Goal: Information Seeking & Learning: Check status

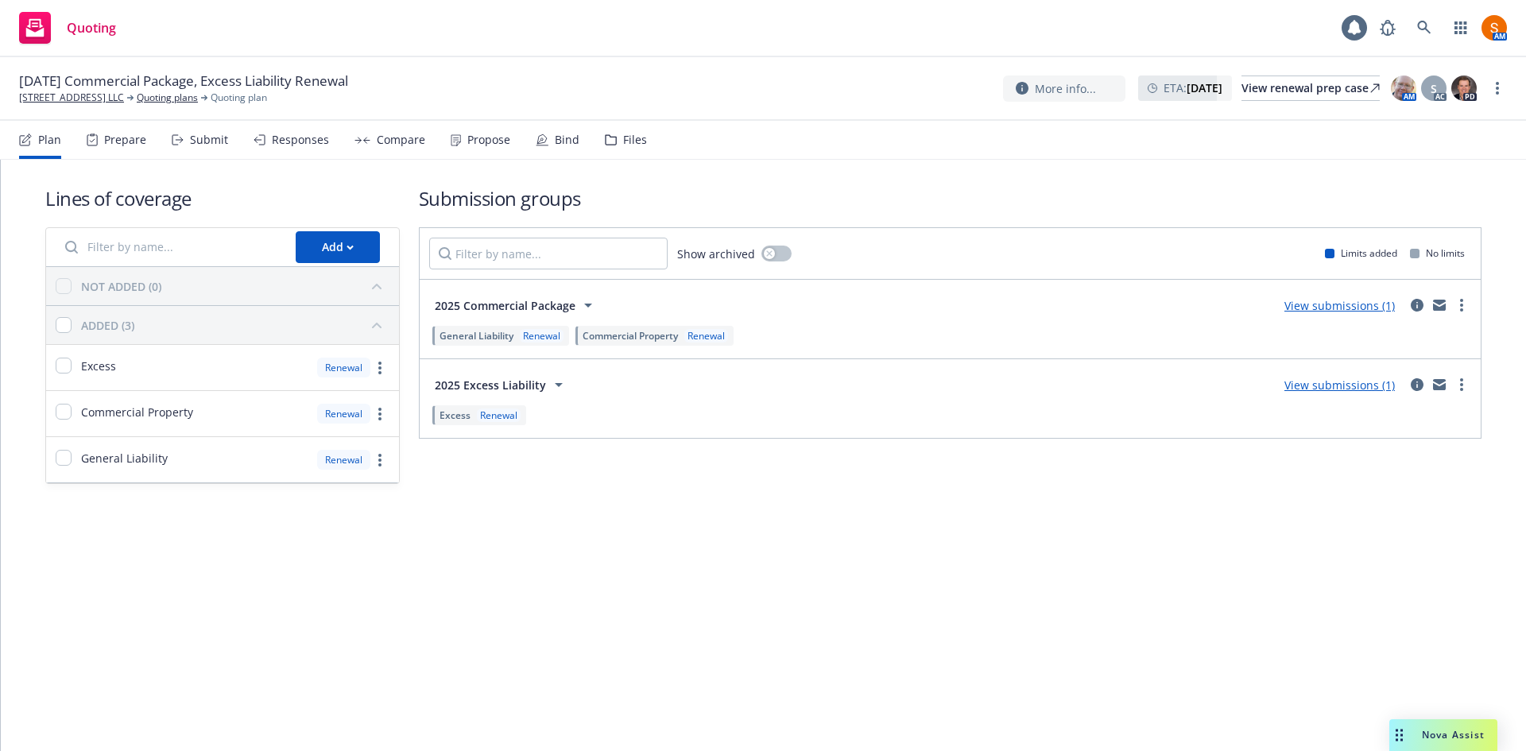
click at [726, 153] on nav "Plan Prepare Submit Responses Compare Propose Bind Files" at bounding box center [763, 140] width 1488 height 38
click at [478, 137] on div "Propose" at bounding box center [488, 140] width 43 height 13
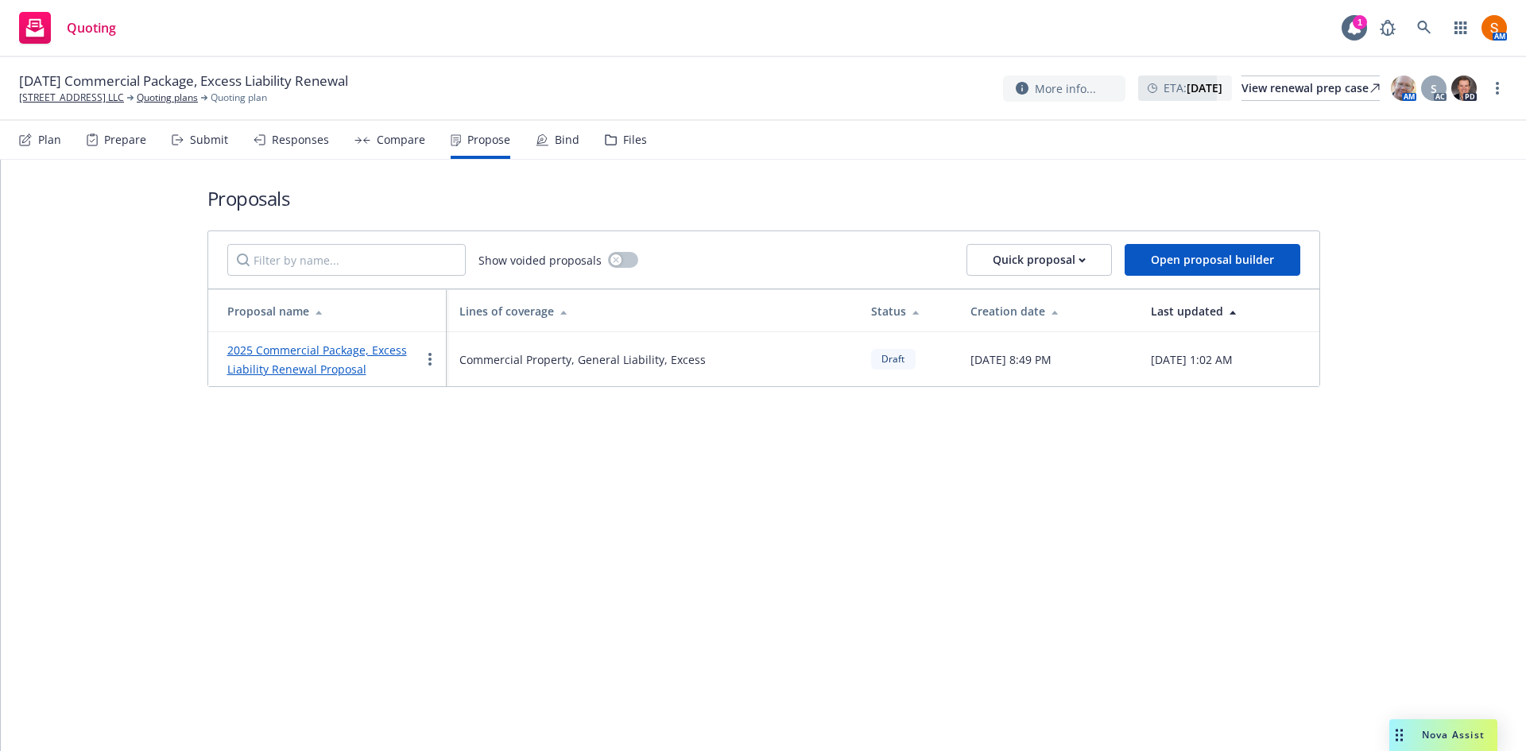
click at [349, 354] on link "2025 Commercial Package, Excess Liability Renewal Proposal" at bounding box center [317, 360] width 180 height 34
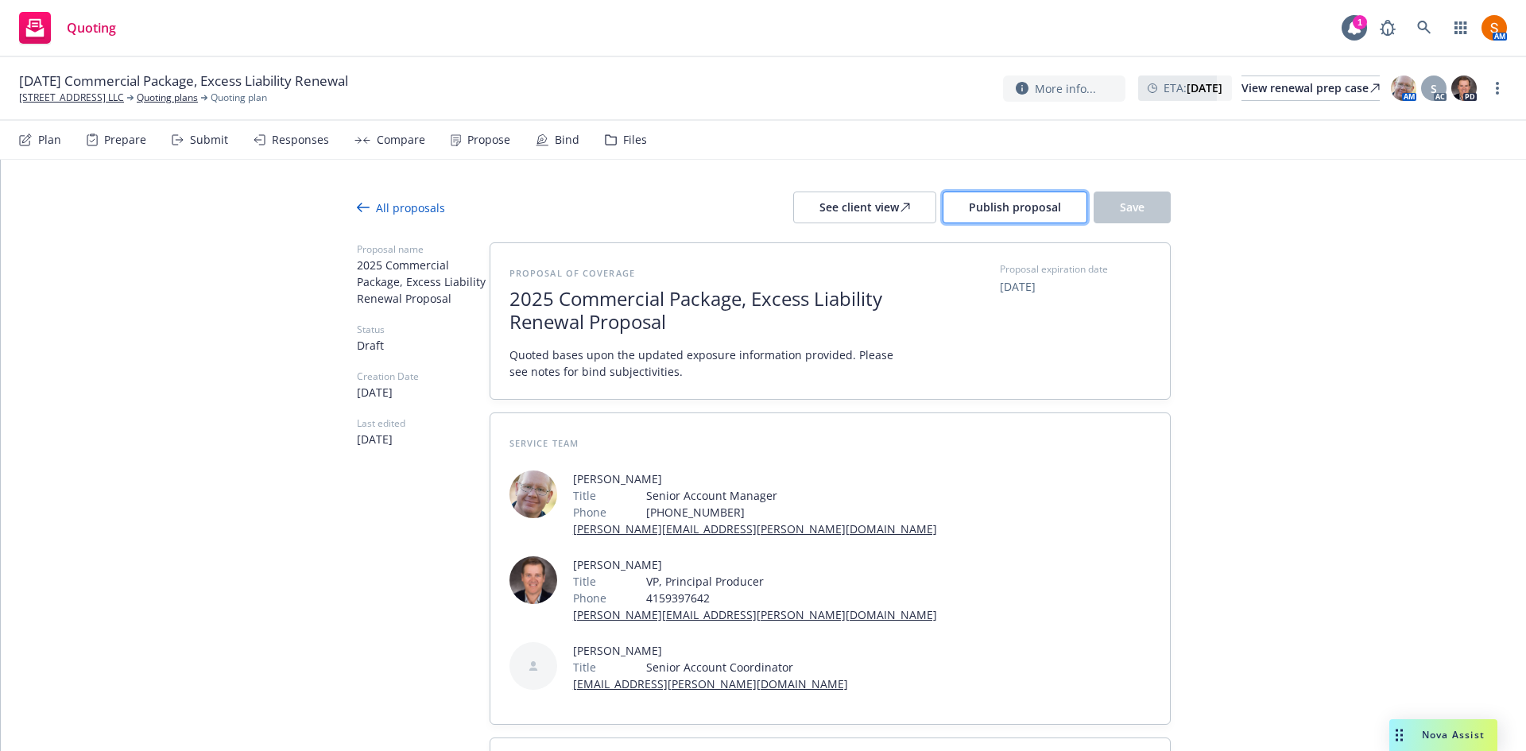
click at [989, 207] on span "Publish proposal" at bounding box center [1015, 206] width 92 height 15
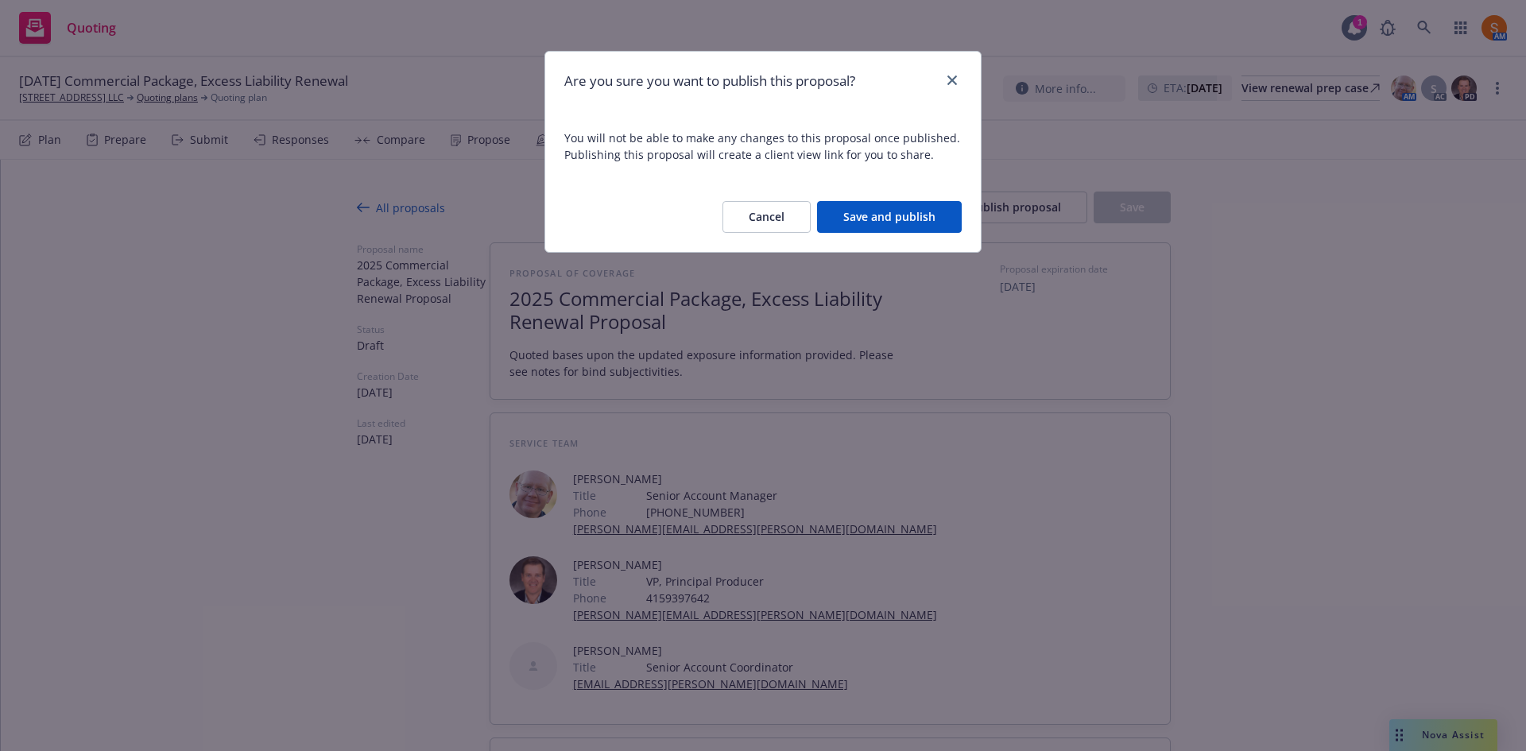
click at [897, 226] on button "Save and publish" at bounding box center [889, 217] width 145 height 32
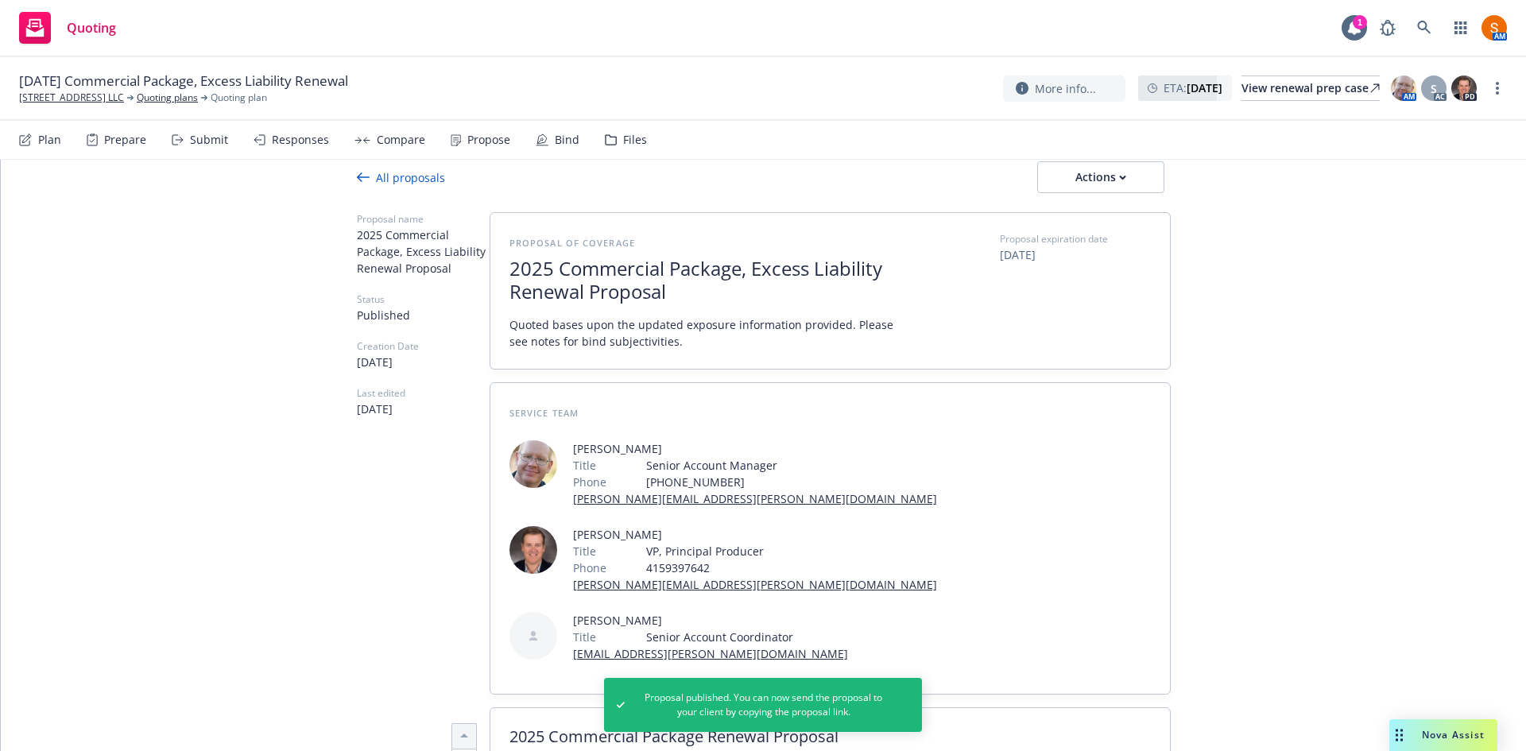
scroll to position [31, 0]
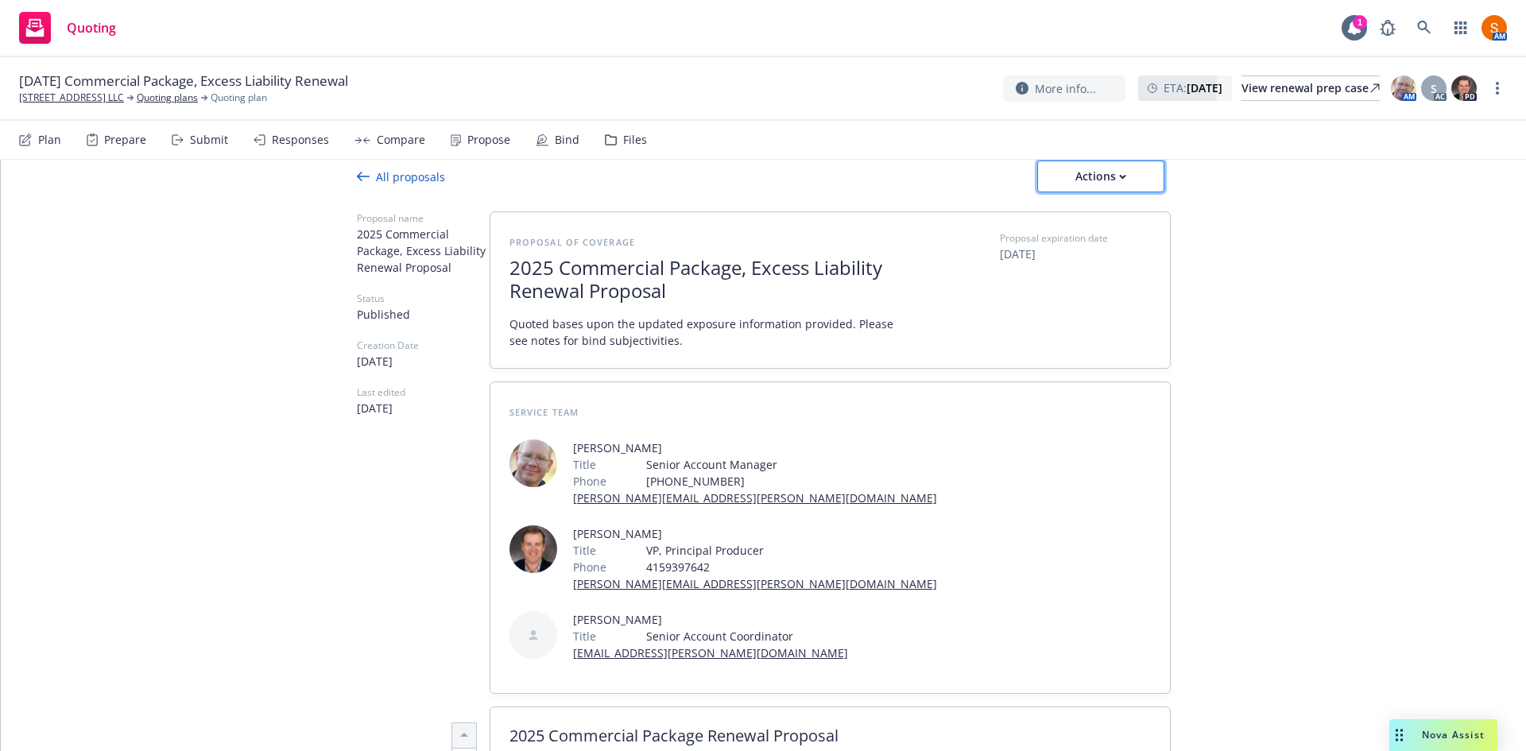
click at [1122, 182] on div "Actions" at bounding box center [1100, 176] width 75 height 30
click at [1074, 219] on span "Copy proposal link" at bounding box center [1100, 217] width 137 height 15
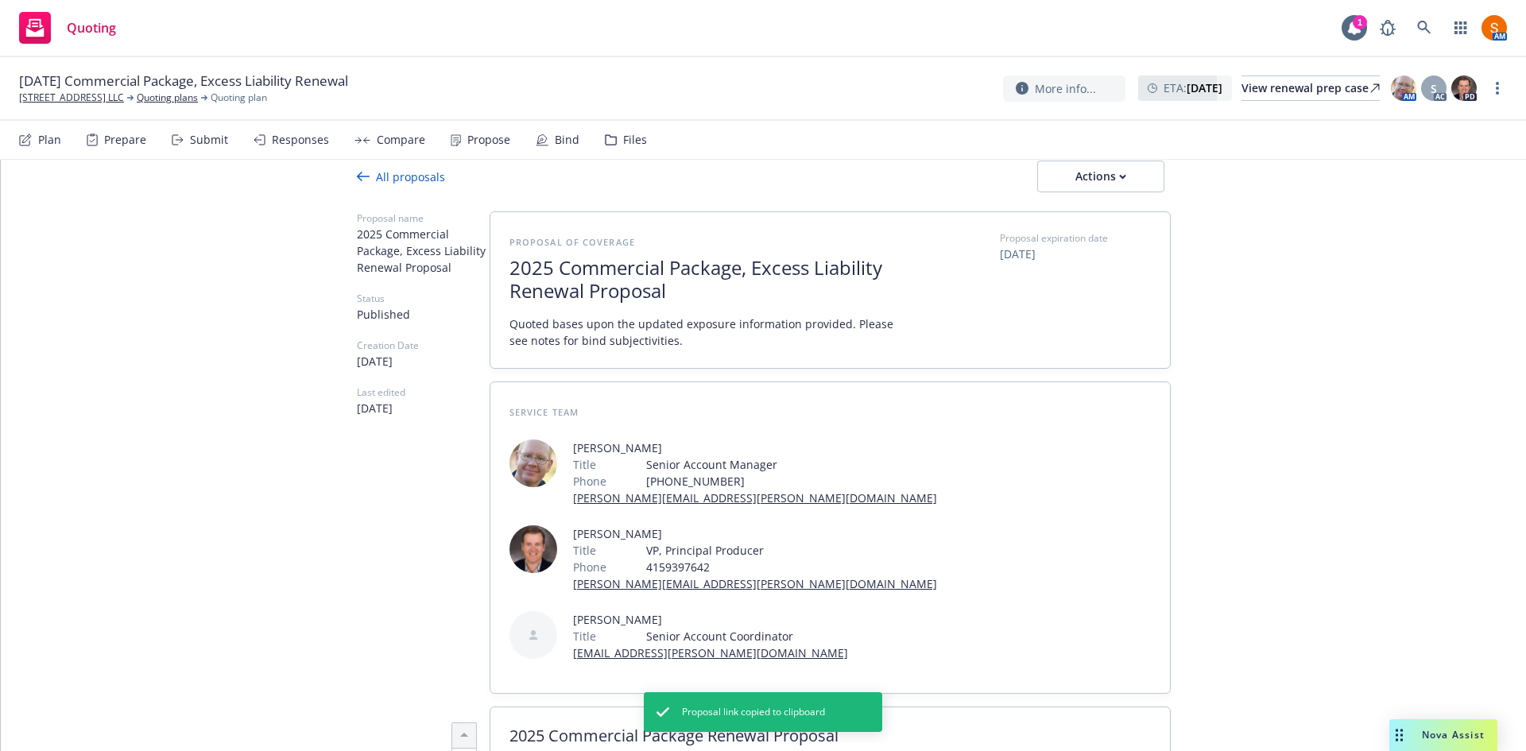
type textarea "x"
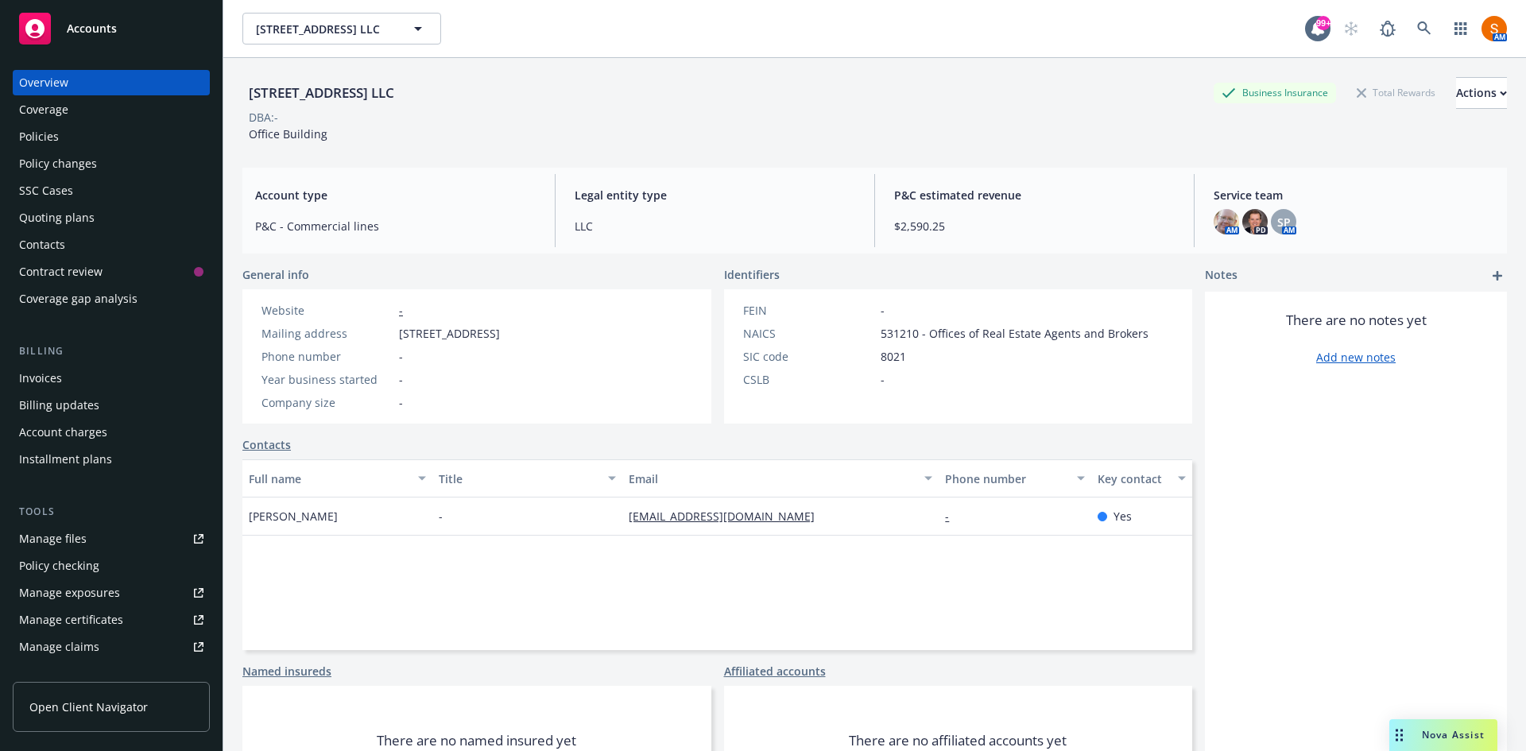
scroll to position [76, 0]
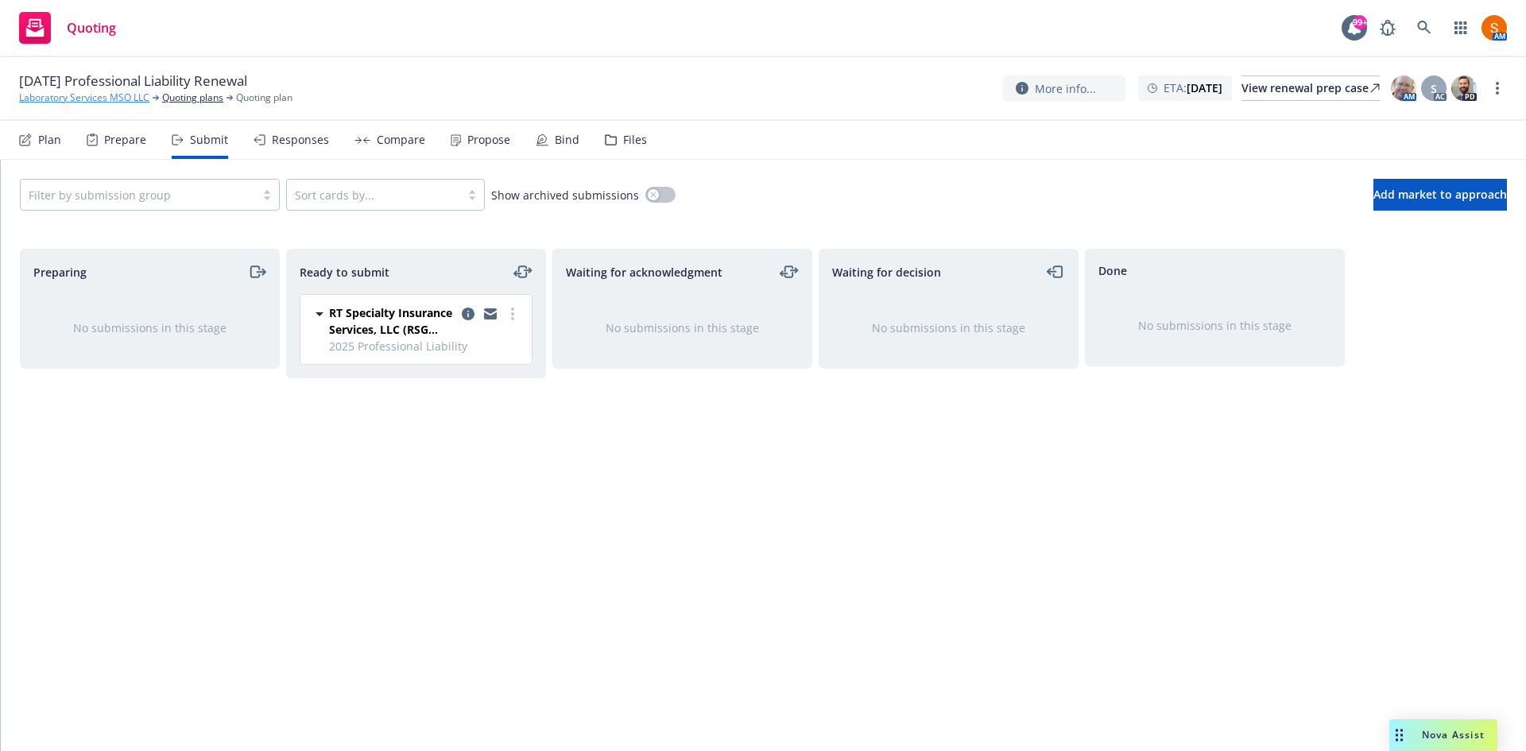
click at [99, 99] on link "Laboratory Services MSO LLC" at bounding box center [84, 98] width 130 height 14
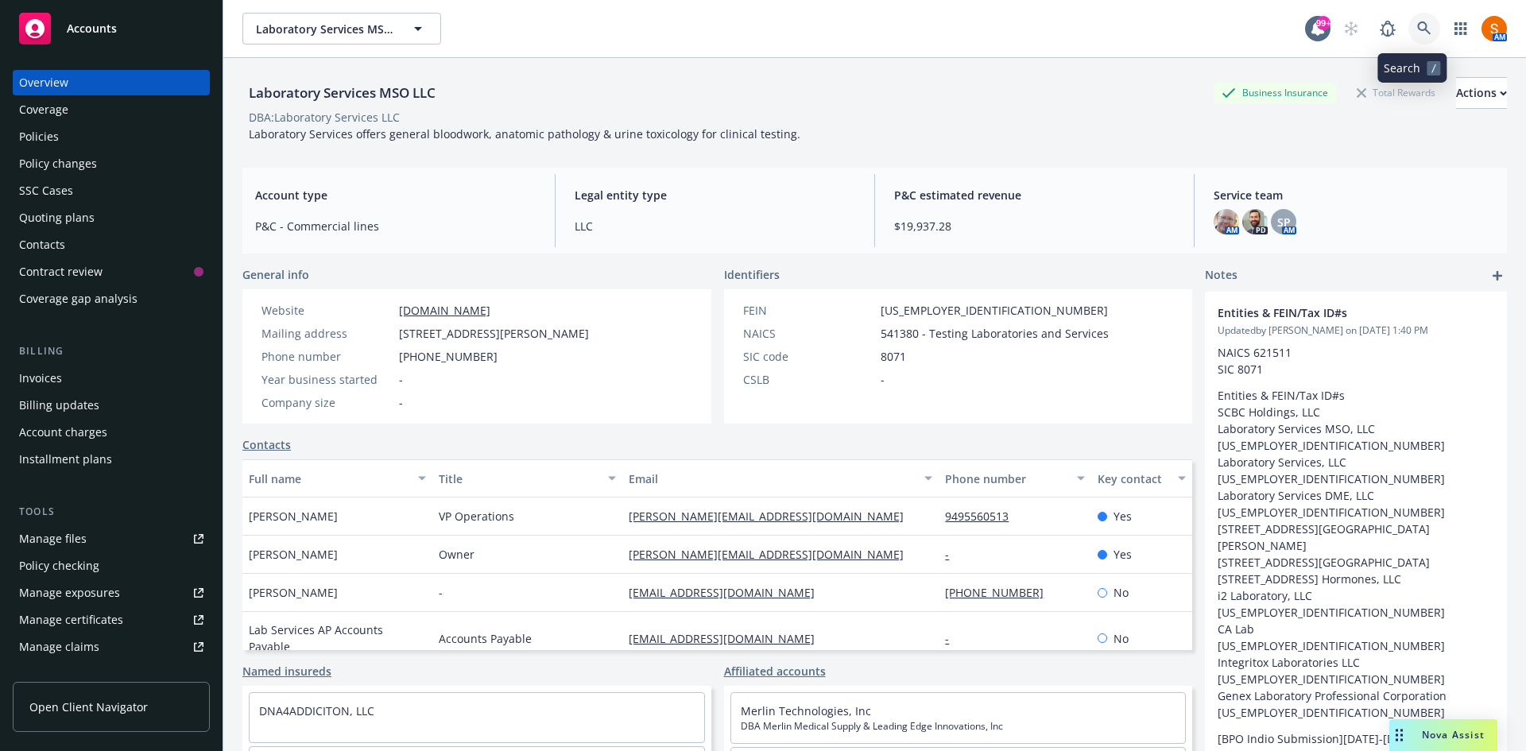
click at [1417, 42] on link at bounding box center [1424, 29] width 32 height 32
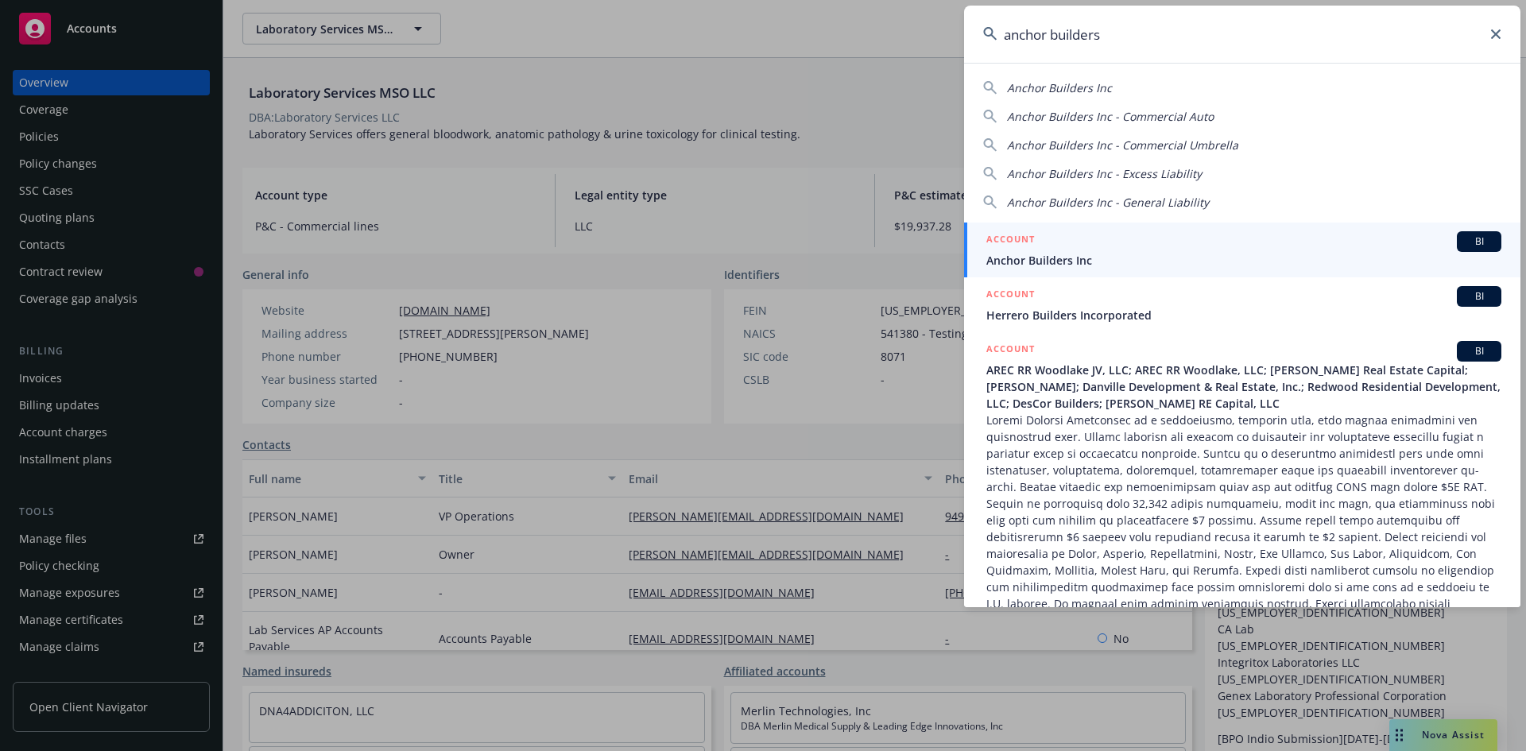
type input "anchor builders"
click at [1095, 261] on span "Anchor Builders Inc" at bounding box center [1243, 260] width 515 height 17
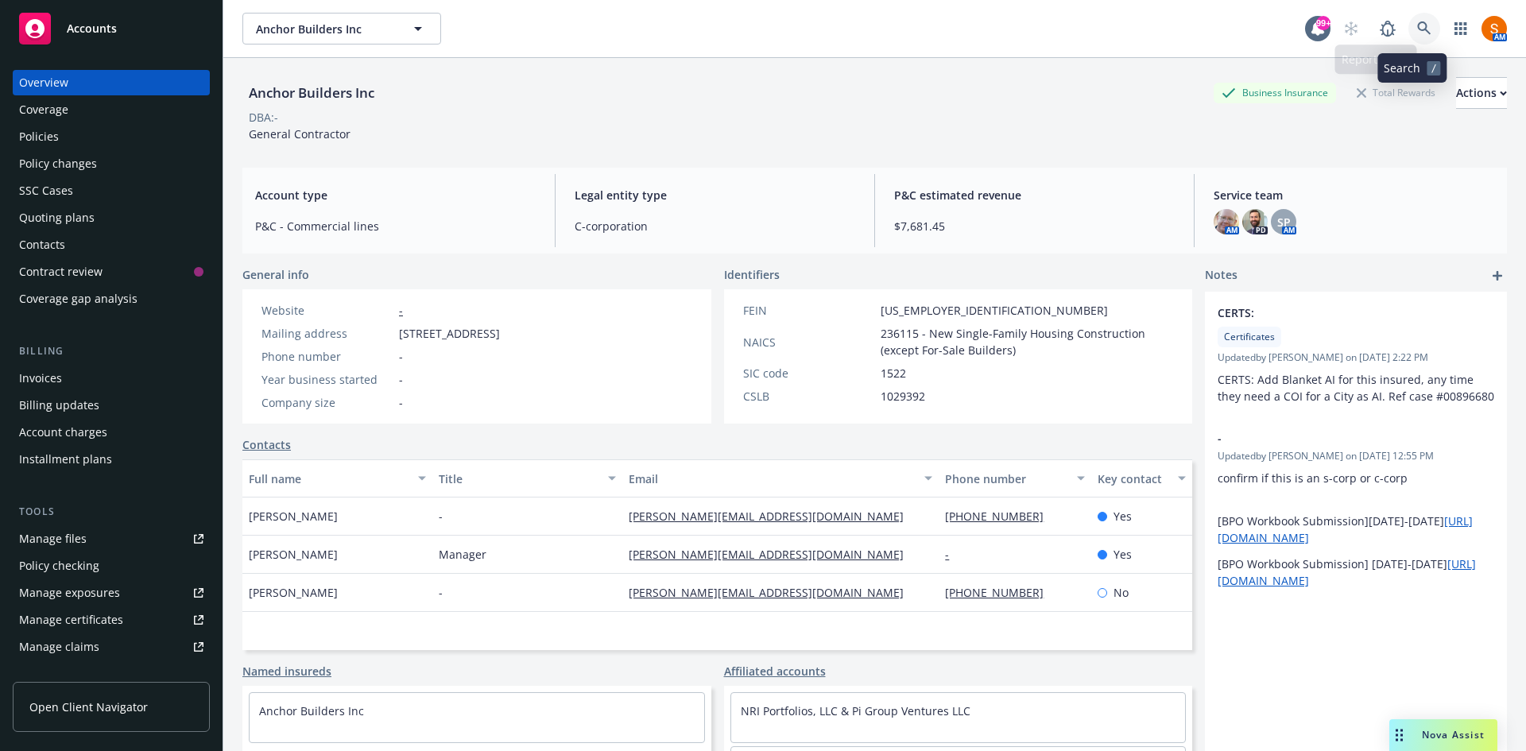
click at [1408, 29] on link at bounding box center [1424, 29] width 32 height 32
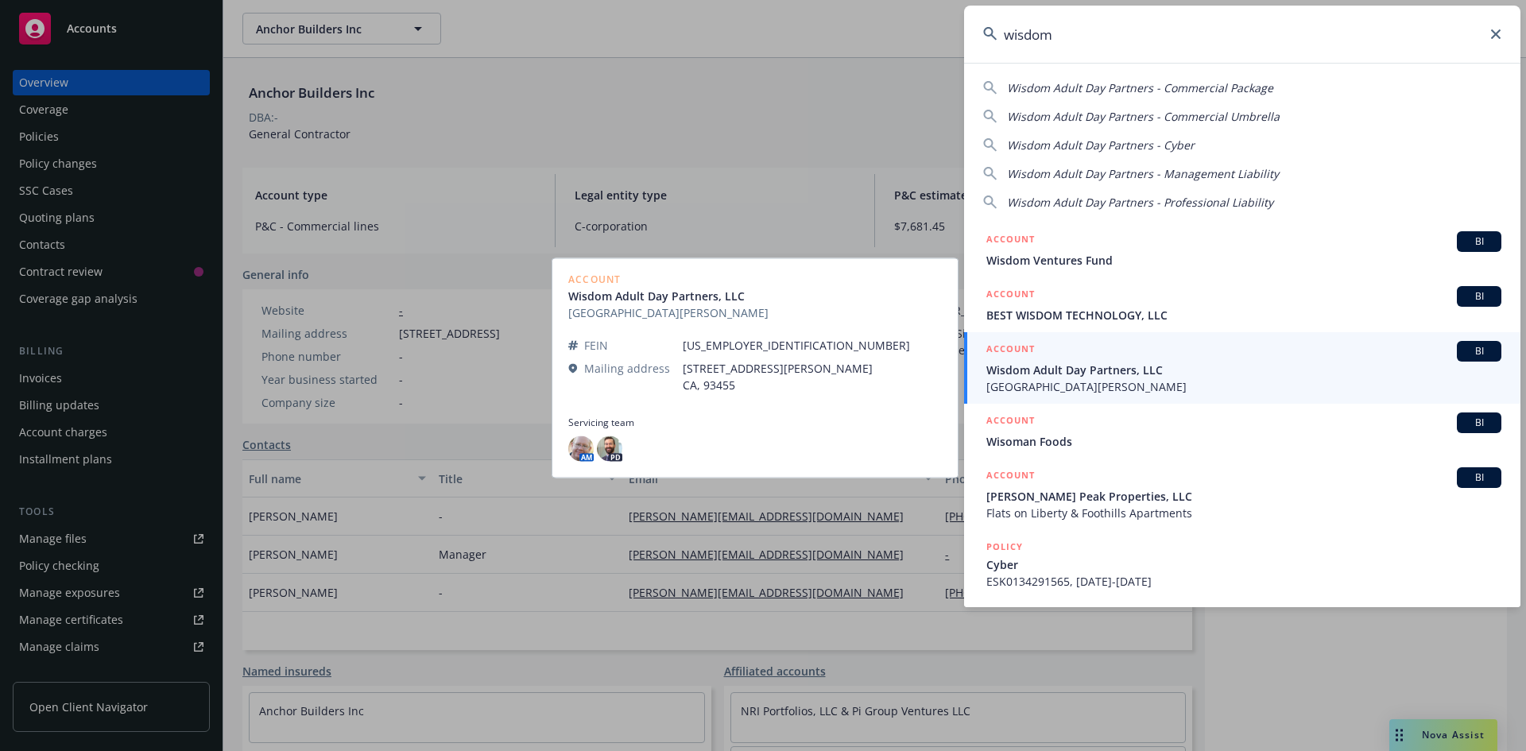
type input "wisdom"
click at [1102, 378] on span "Santa Maria Wisdom Center" at bounding box center [1243, 386] width 515 height 17
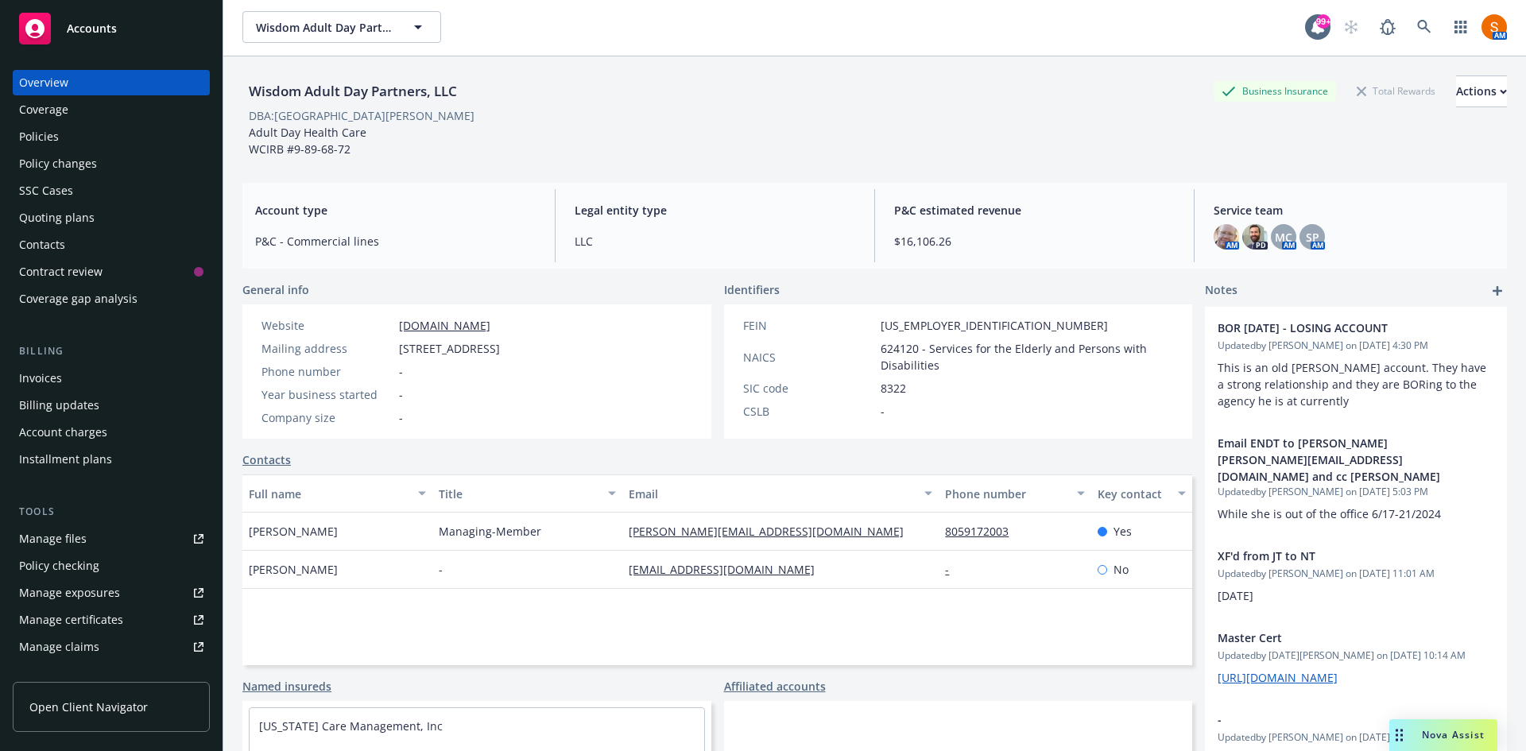
scroll to position [2, 0]
click at [88, 142] on div "Policies" at bounding box center [111, 136] width 184 height 25
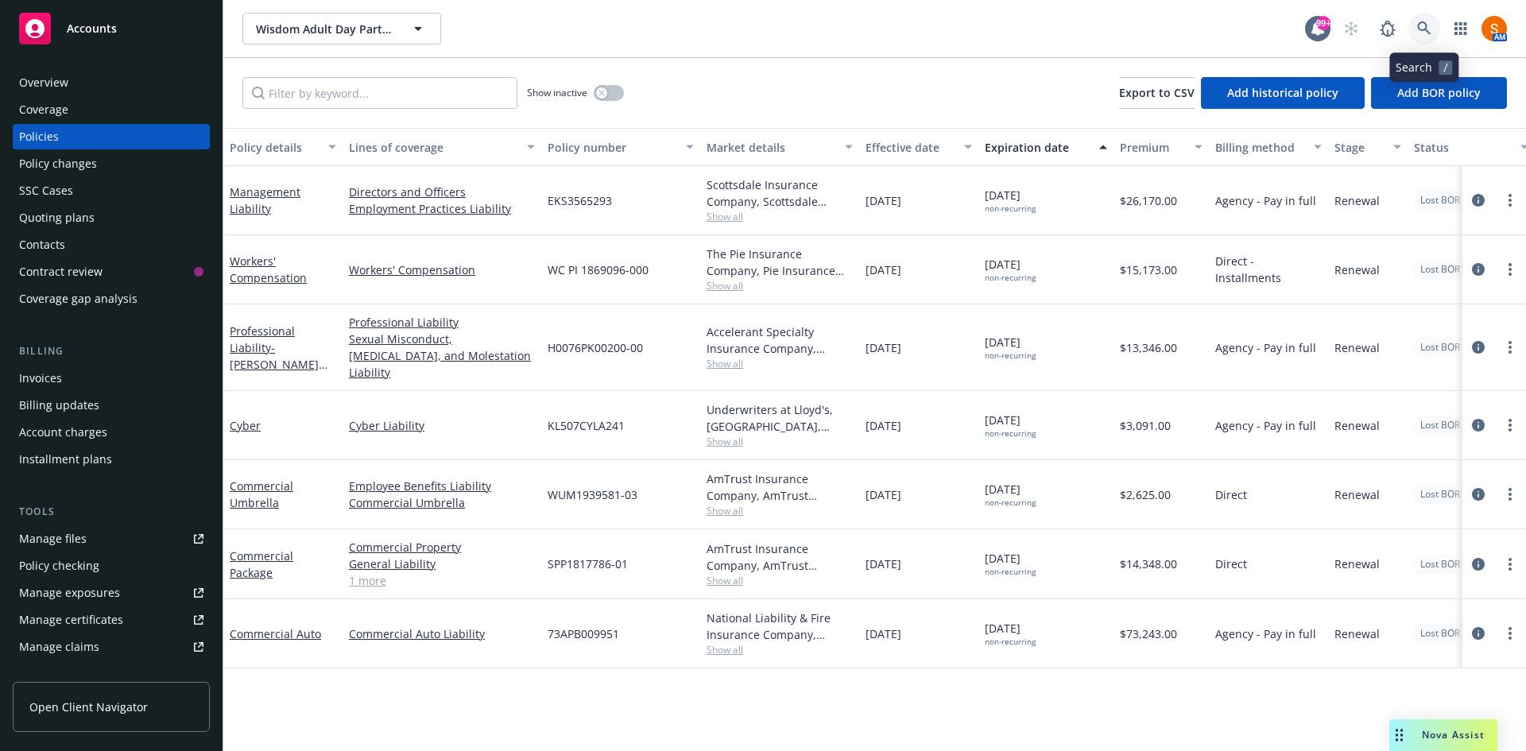
click at [1415, 30] on link at bounding box center [1424, 29] width 32 height 32
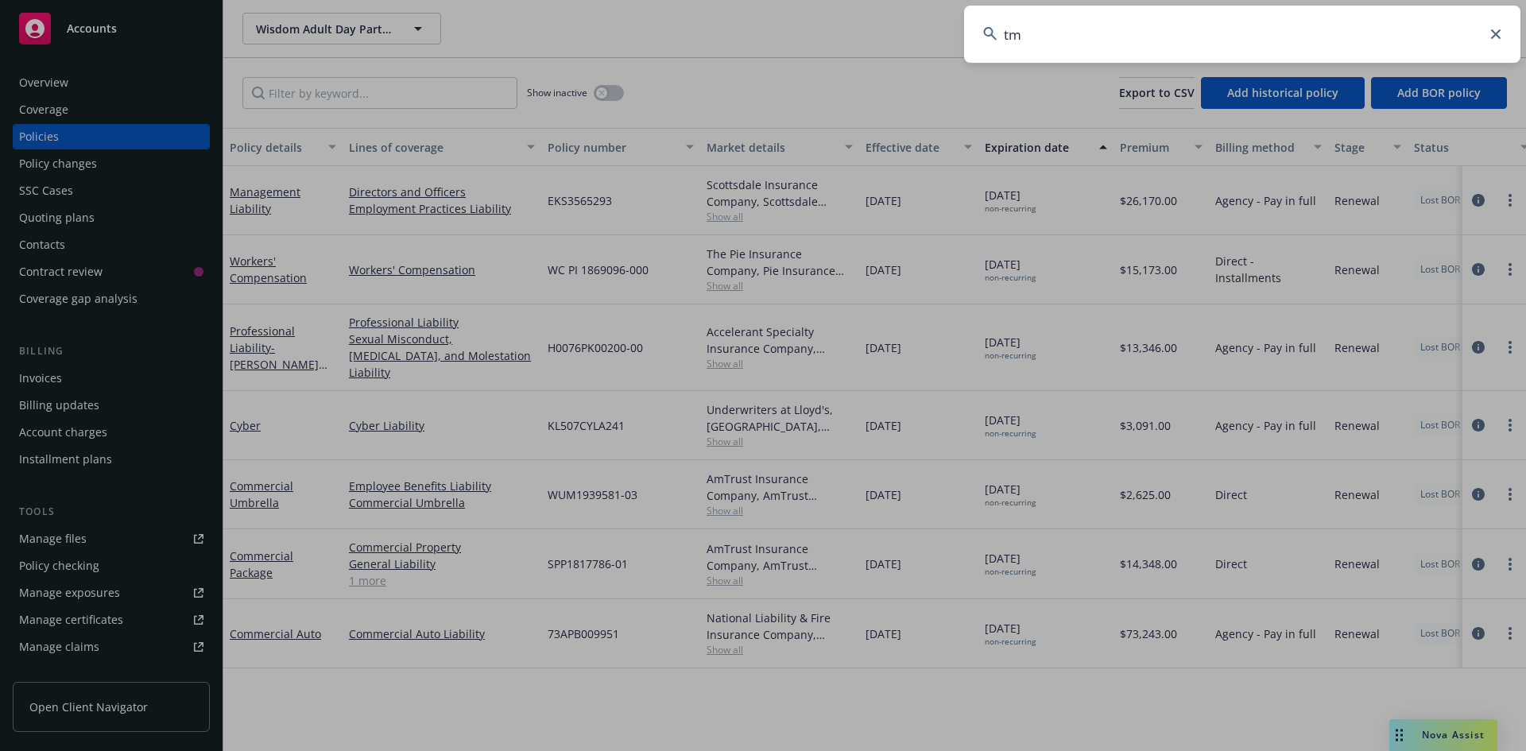
type input "t"
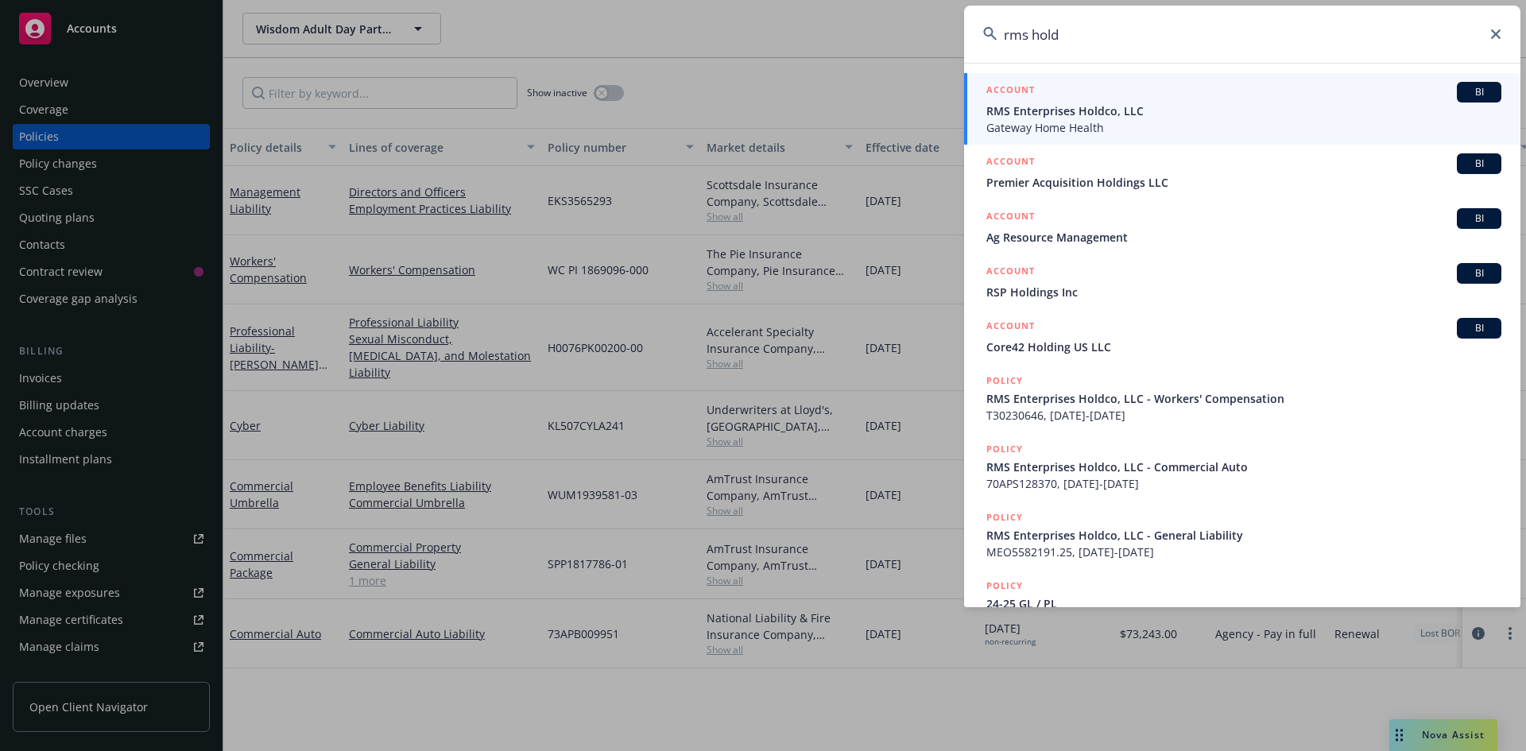
type input "rms hold"
click at [1109, 127] on span "Gateway Home Health" at bounding box center [1243, 127] width 515 height 17
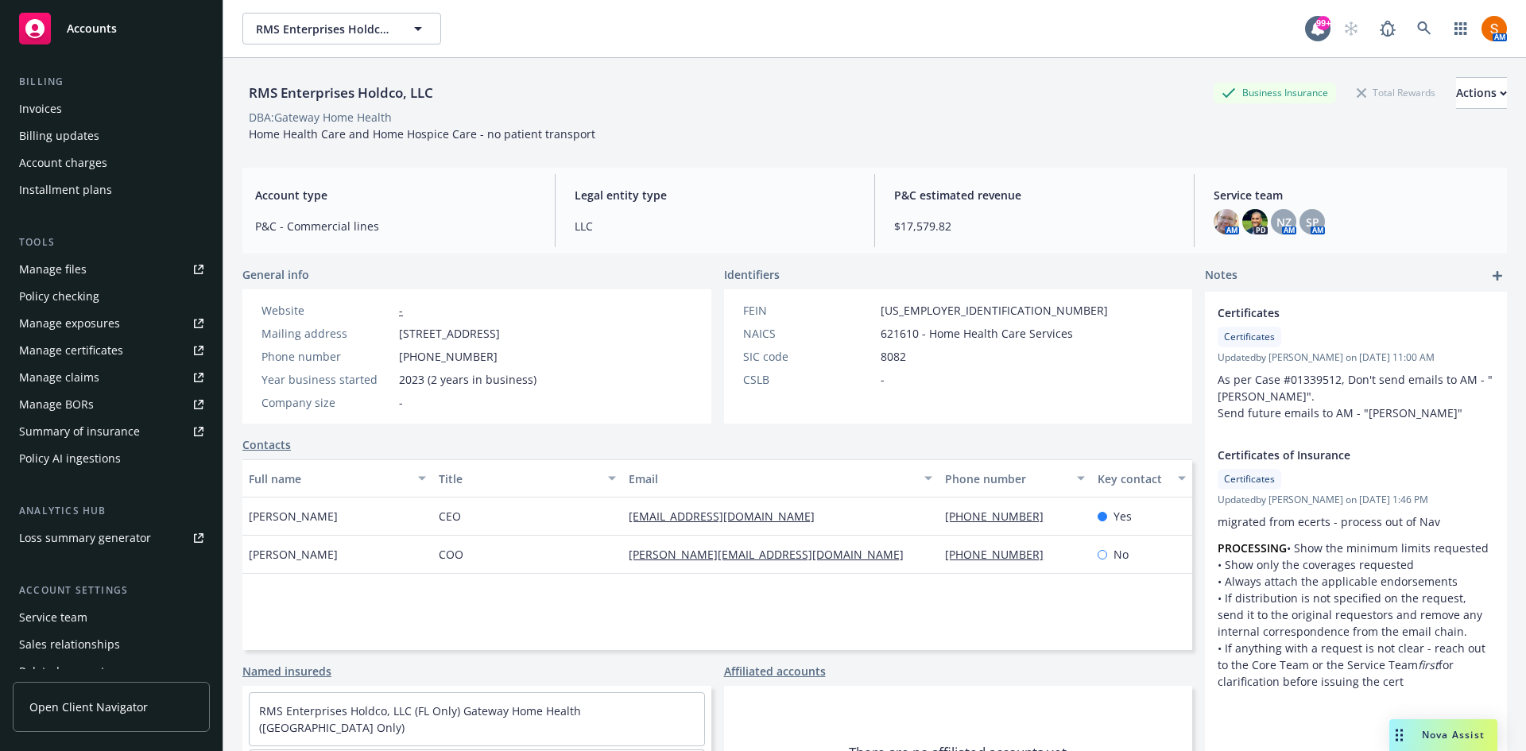
scroll to position [339, 0]
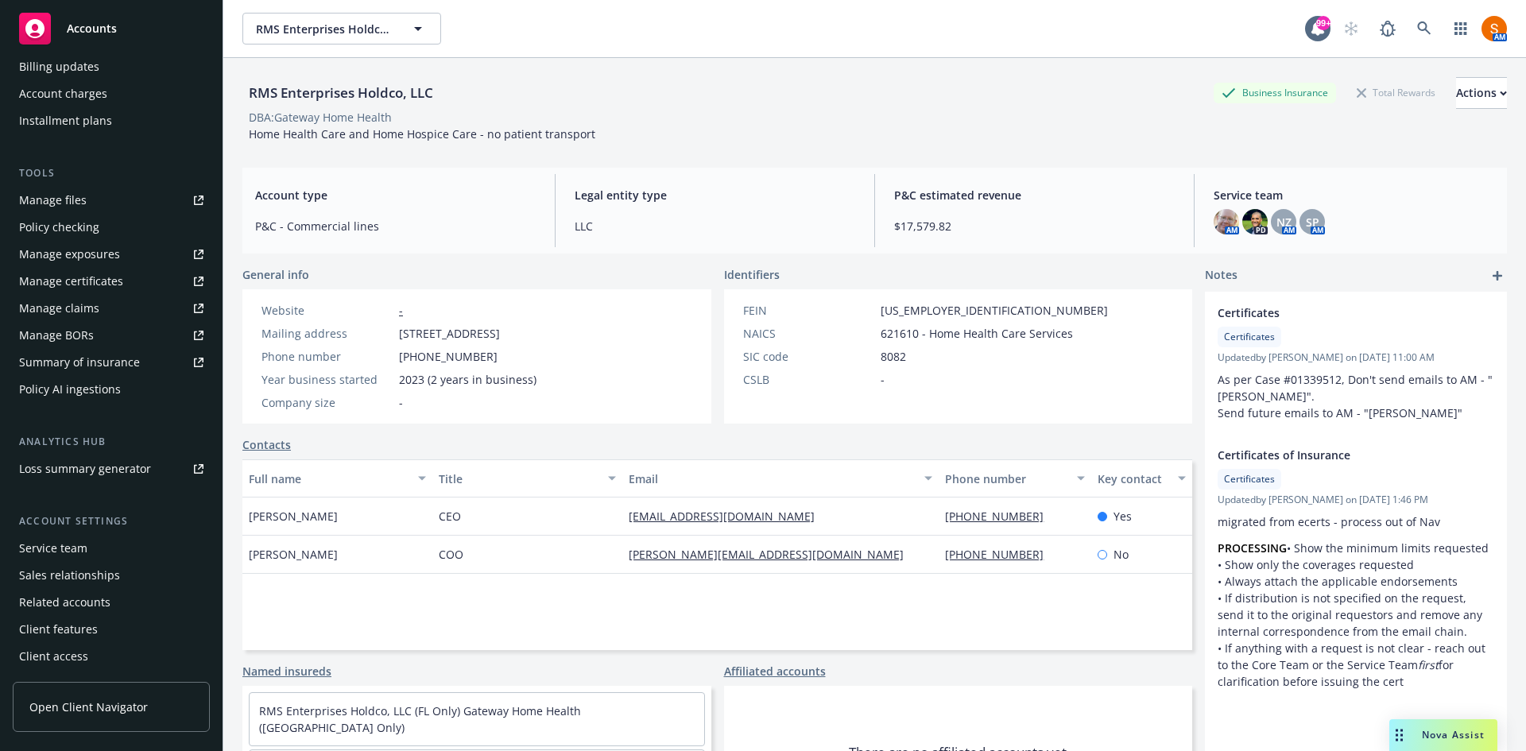
click at [71, 195] on div "Manage files" at bounding box center [53, 200] width 68 height 25
click at [1408, 31] on link at bounding box center [1424, 29] width 32 height 32
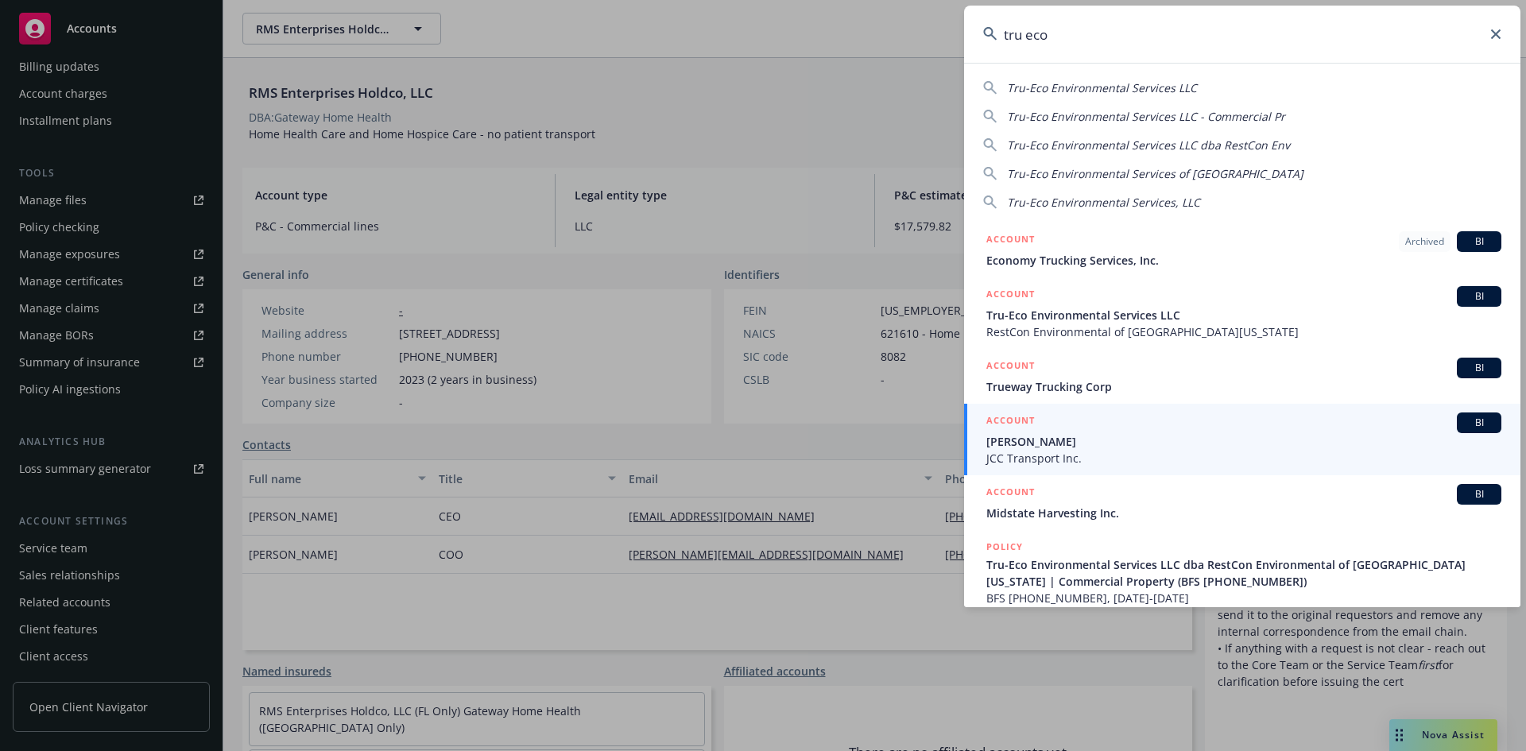
click at [1129, 87] on span "Tru-Eco Environmental Services LLC" at bounding box center [1102, 87] width 190 height 15
type input "Tru-Eco Environmental Services LLC"
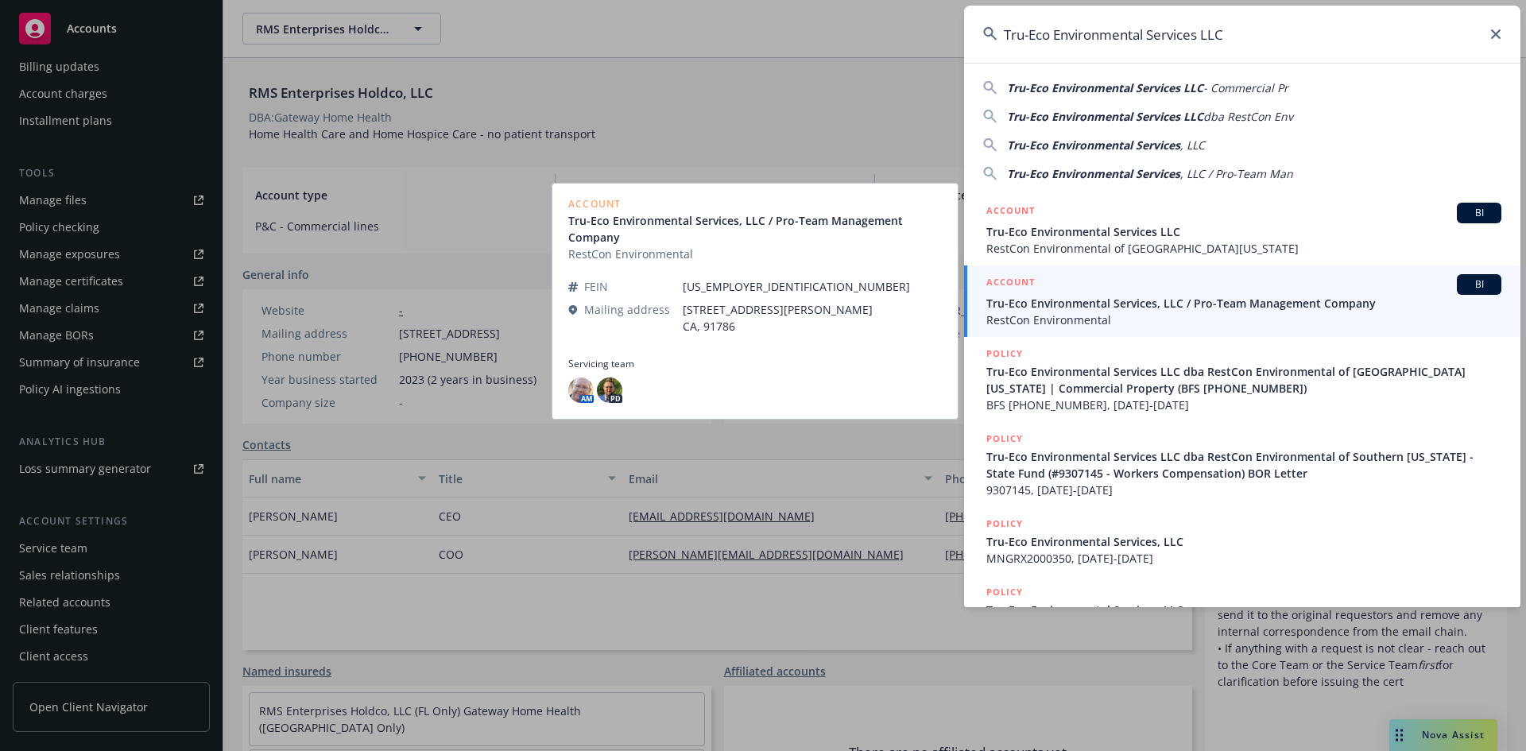
click at [1183, 307] on span "Tru-Eco Environmental Services, LLC / Pro-Team Management Company" at bounding box center [1243, 303] width 515 height 17
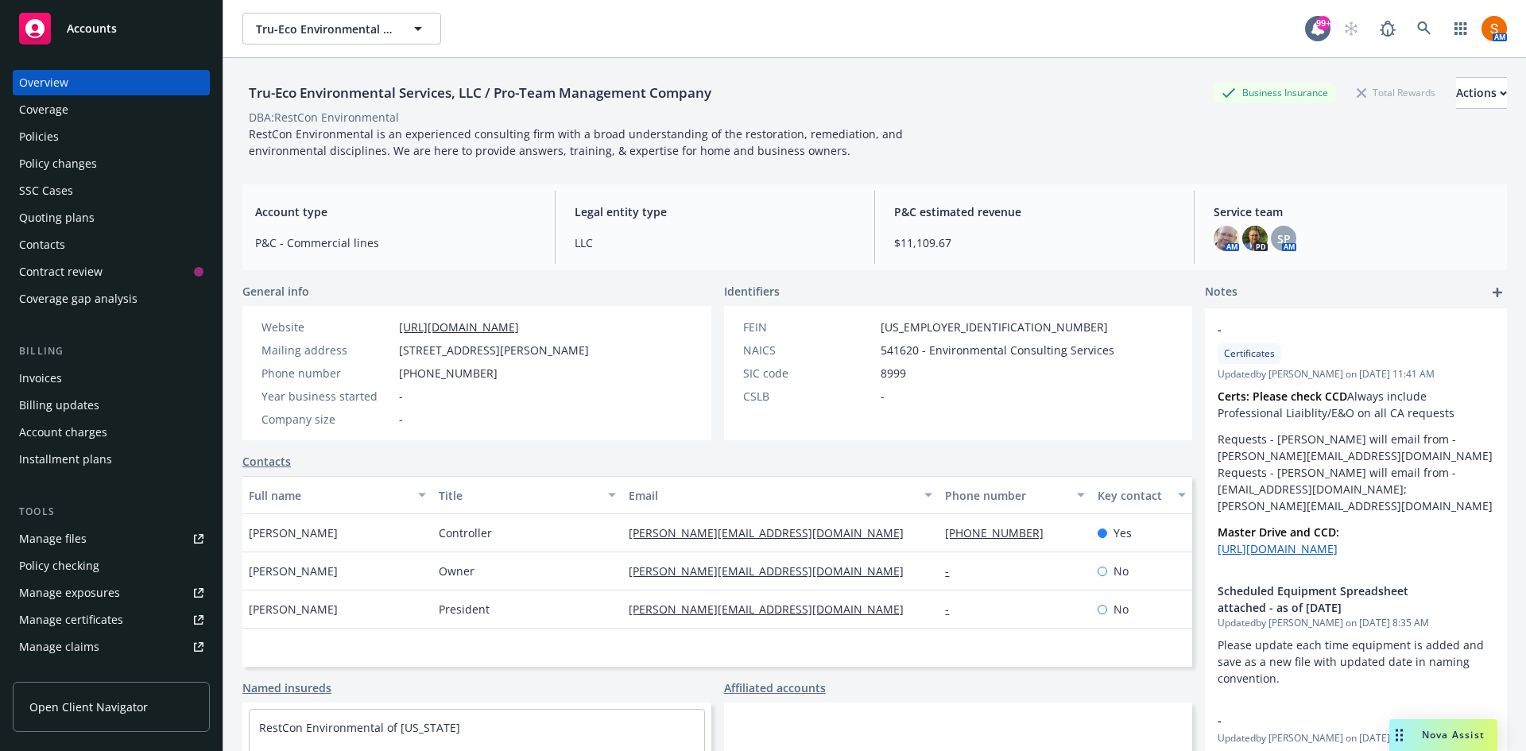
click at [62, 143] on div "Policies" at bounding box center [111, 136] width 184 height 25
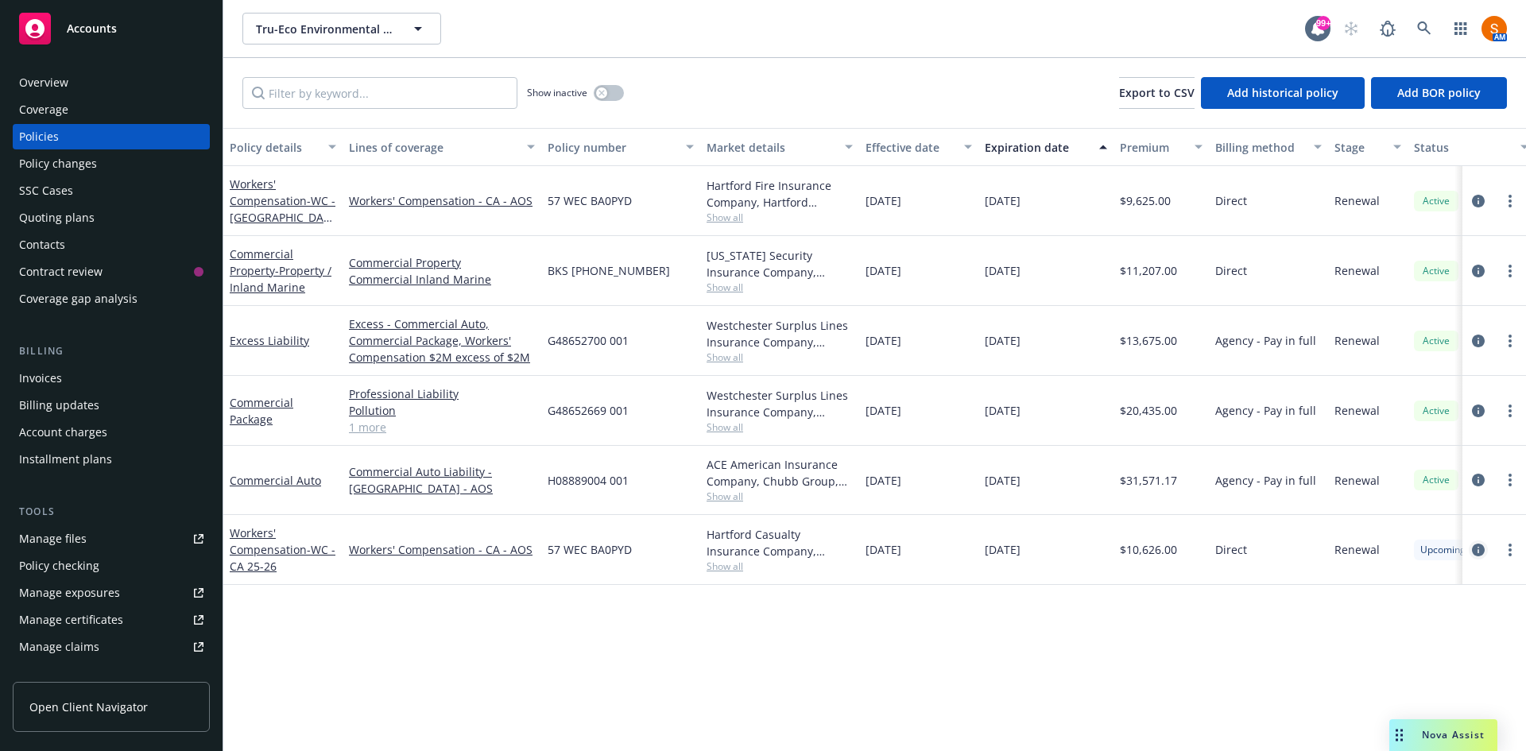
click at [1473, 552] on icon "circleInformation" at bounding box center [1478, 550] width 13 height 13
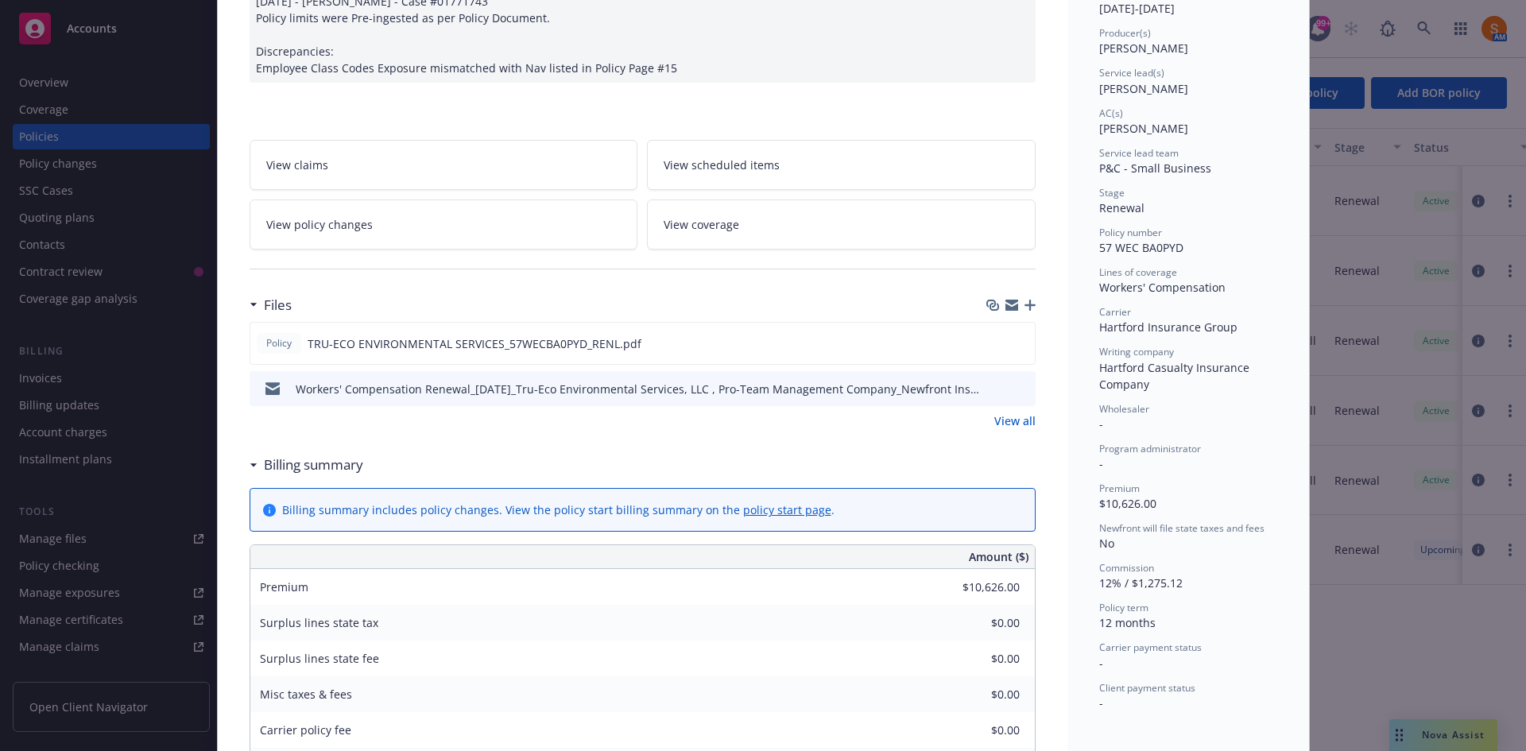
scroll to position [184, 0]
click at [1016, 345] on icon "preview file" at bounding box center [1020, 342] width 14 height 11
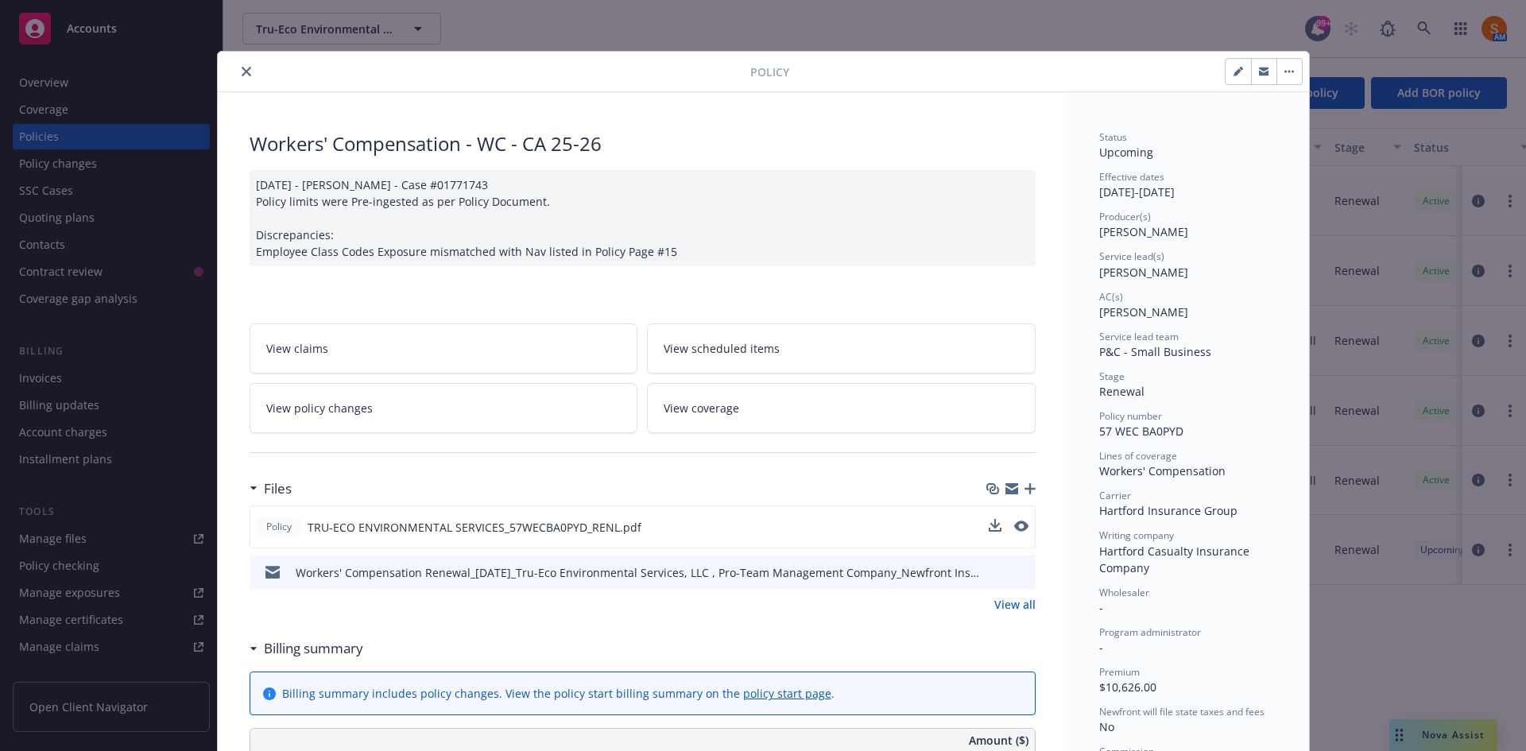
click at [242, 70] on icon "close" at bounding box center [247, 72] width 10 height 10
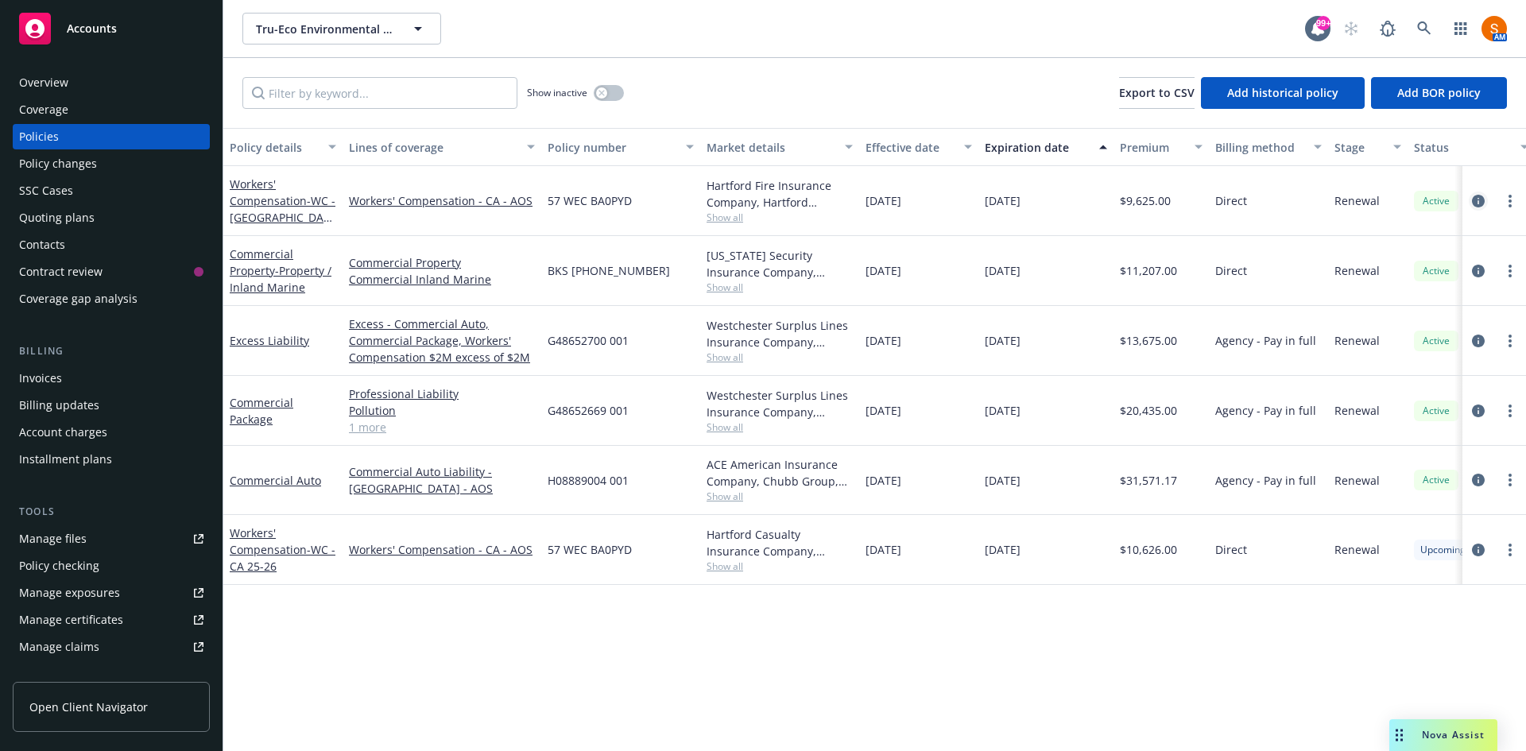
click at [1476, 204] on icon "circleInformation" at bounding box center [1478, 201] width 13 height 13
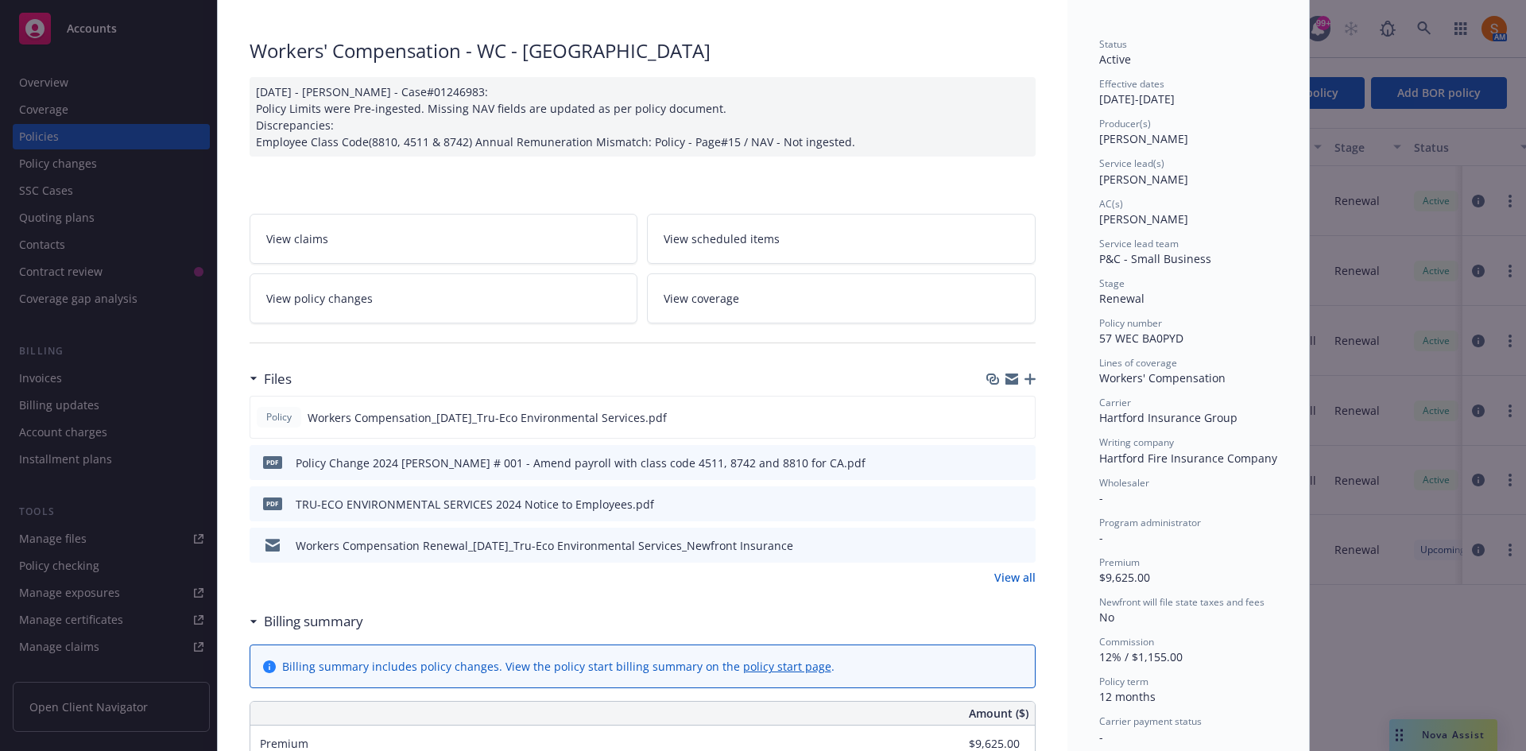
scroll to position [94, 0]
click at [1017, 415] on icon "preview file" at bounding box center [1020, 415] width 14 height 11
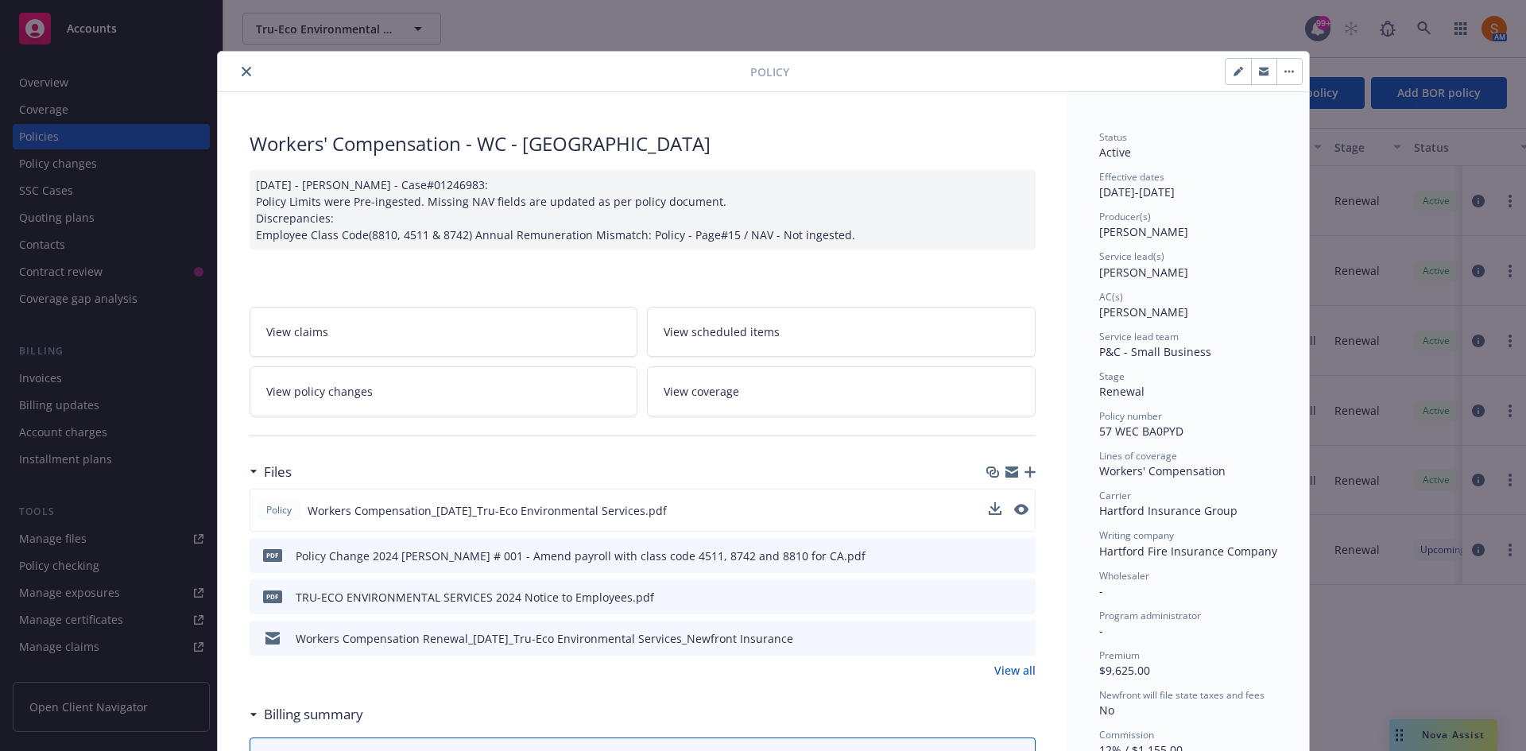
click at [246, 73] on button "close" at bounding box center [246, 71] width 19 height 19
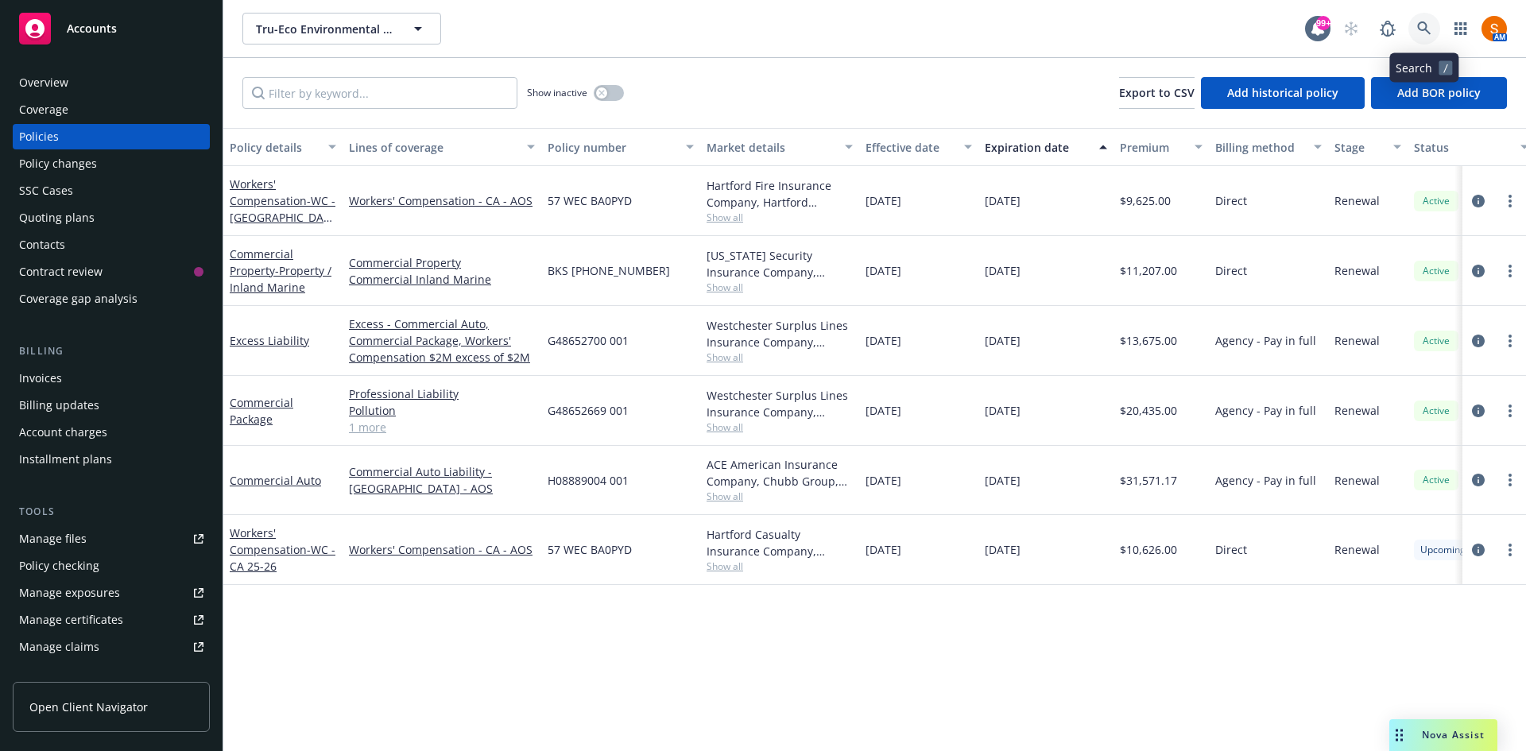
click at [1433, 29] on link at bounding box center [1424, 29] width 32 height 32
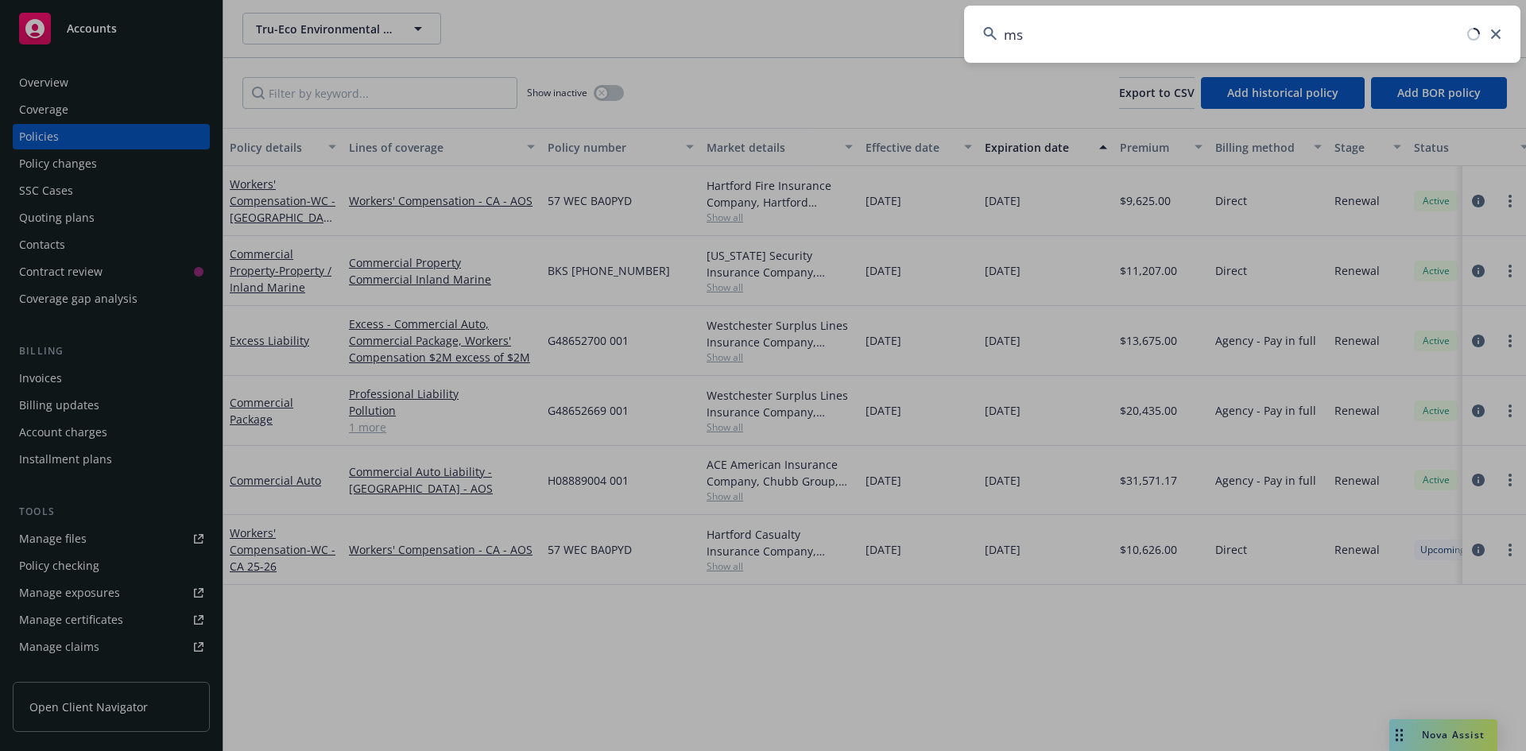
type input "m"
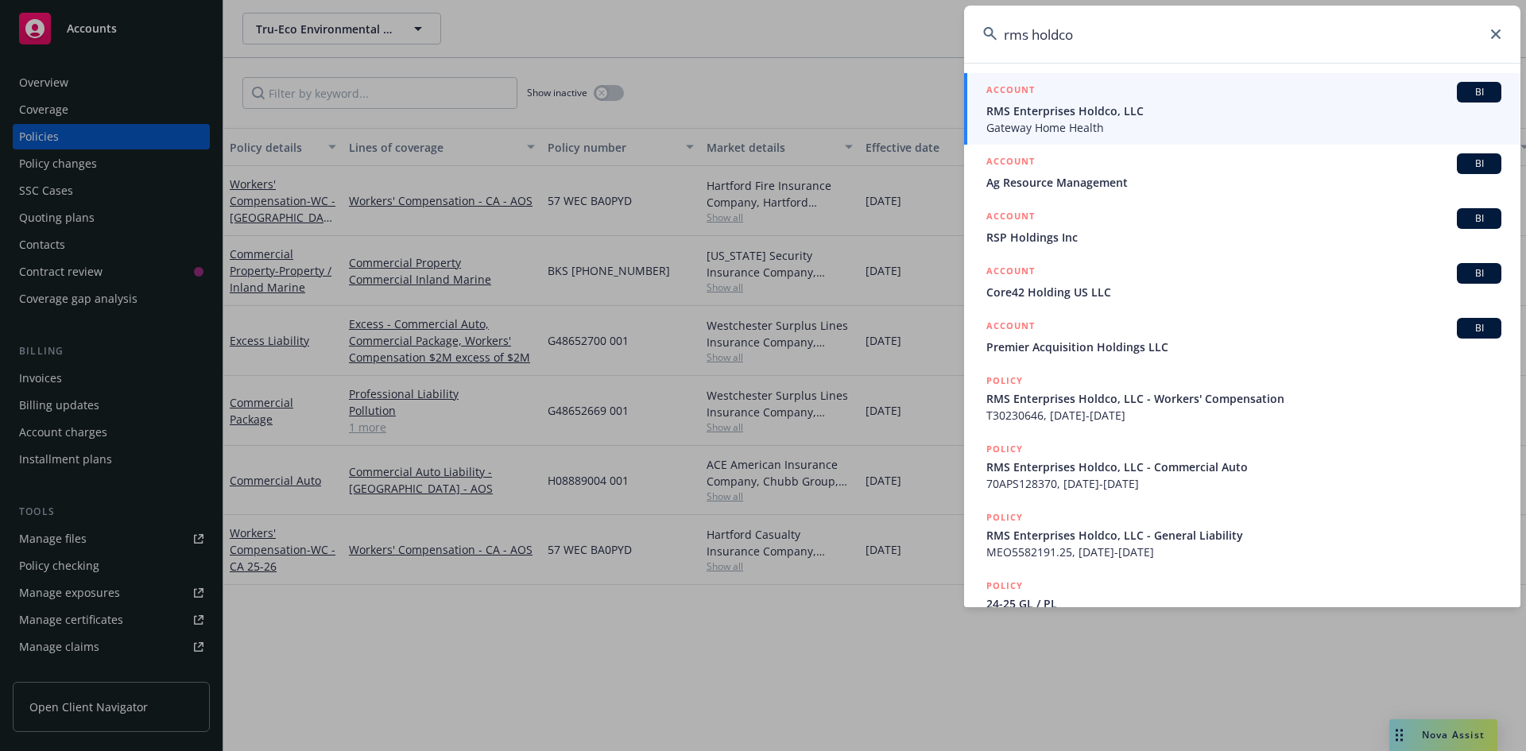
type input "rms holdco"
click at [1111, 105] on span "RMS Enterprises Holdco, LLC" at bounding box center [1243, 111] width 515 height 17
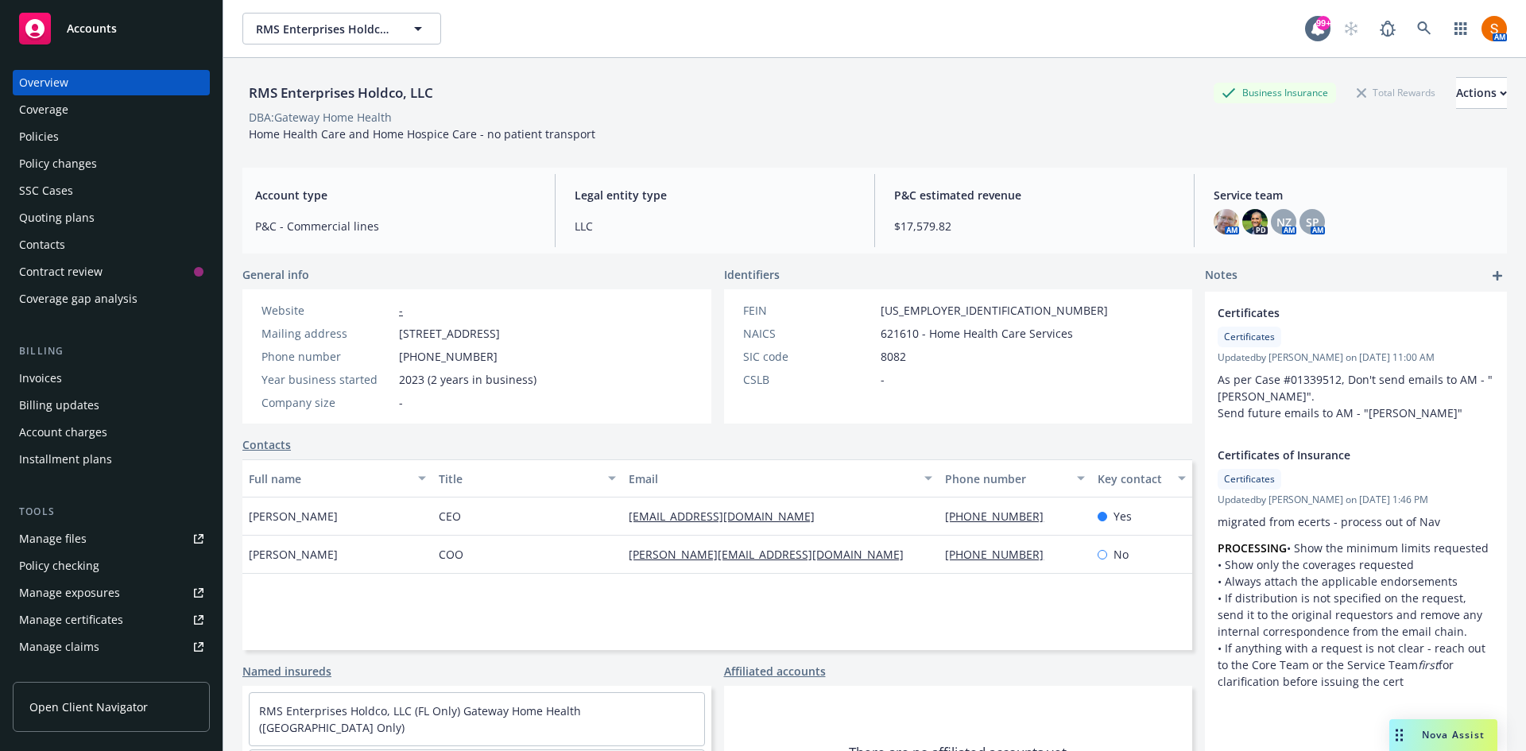
click at [386, 95] on div "RMS Enterprises Holdco, LLC" at bounding box center [340, 93] width 197 height 21
copy div "RMS Enterprises Holdco, LLC"
click at [386, 95] on div "RMS Enterprises Holdco, LLC" at bounding box center [340, 93] width 197 height 21
click at [1408, 30] on link at bounding box center [1424, 29] width 32 height 32
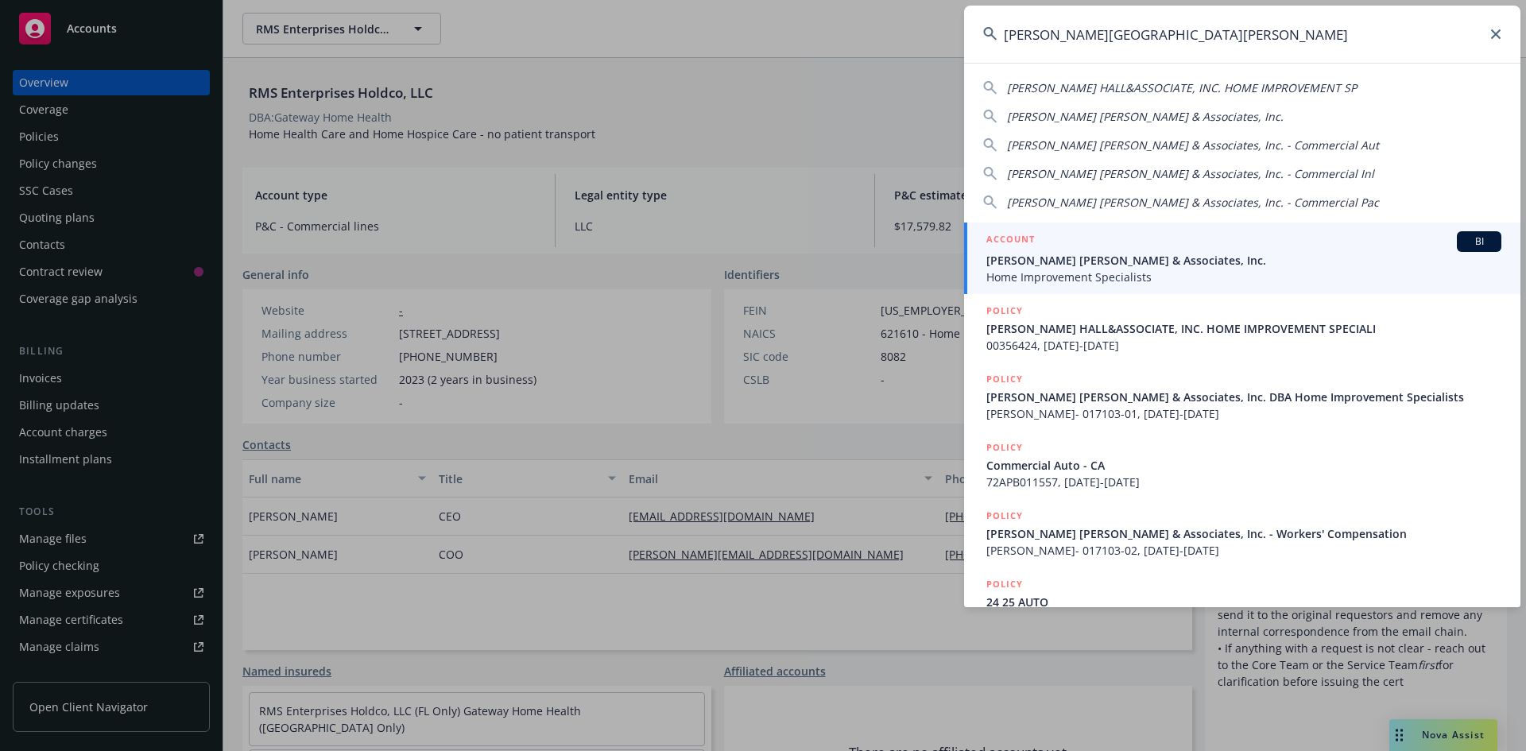
type input "steinberg hall"
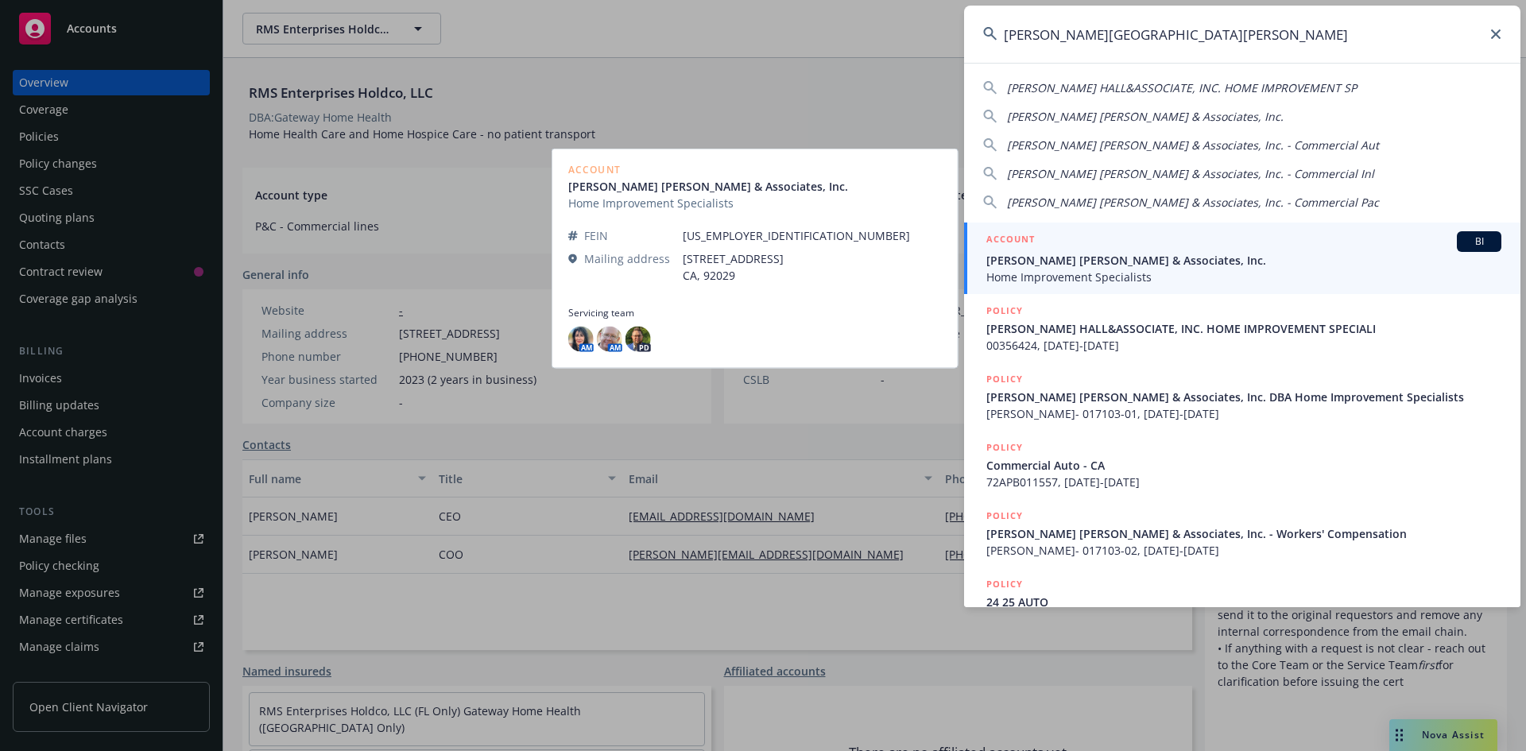
click at [1067, 269] on span "Home Improvement Specialists" at bounding box center [1243, 277] width 515 height 17
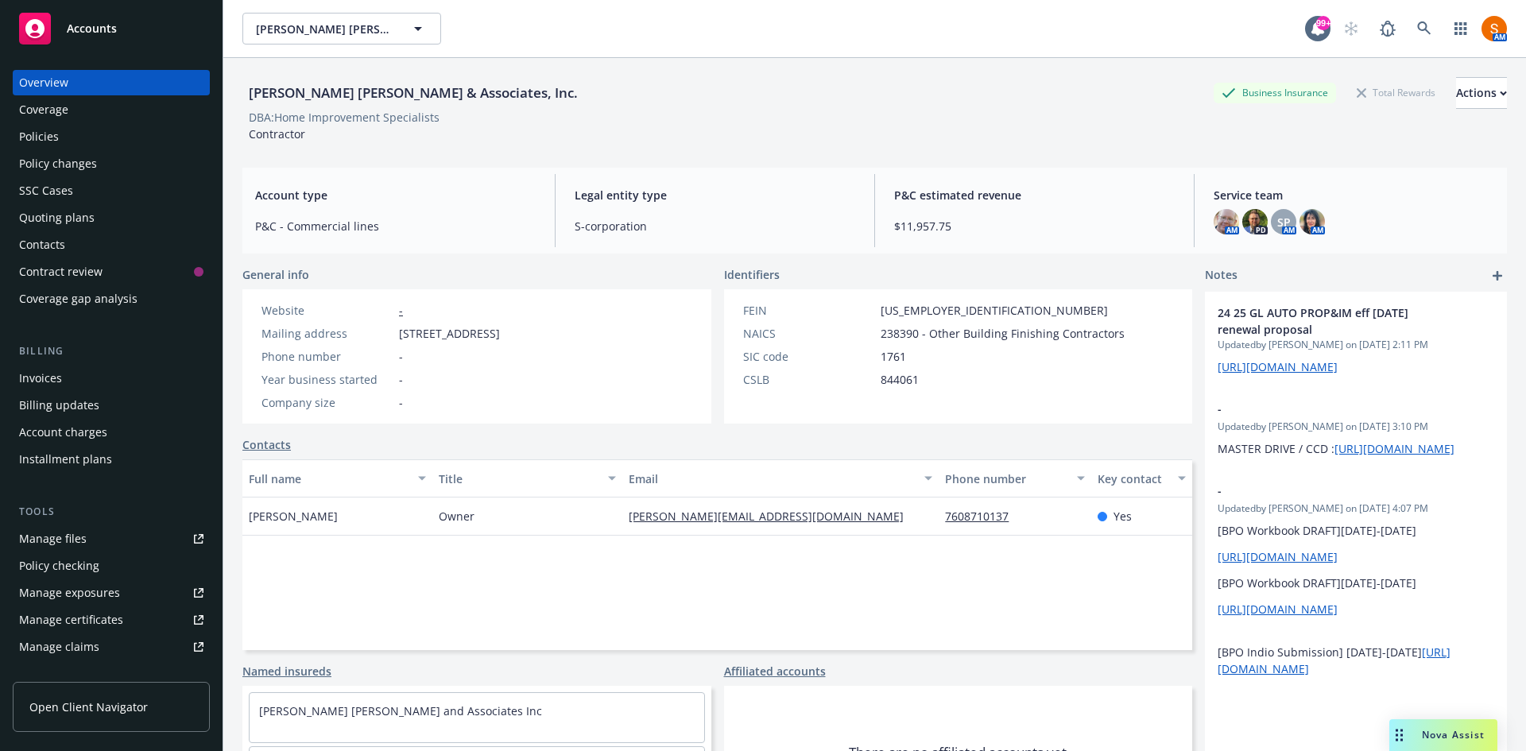
click at [79, 376] on div "Invoices" at bounding box center [111, 378] width 184 height 25
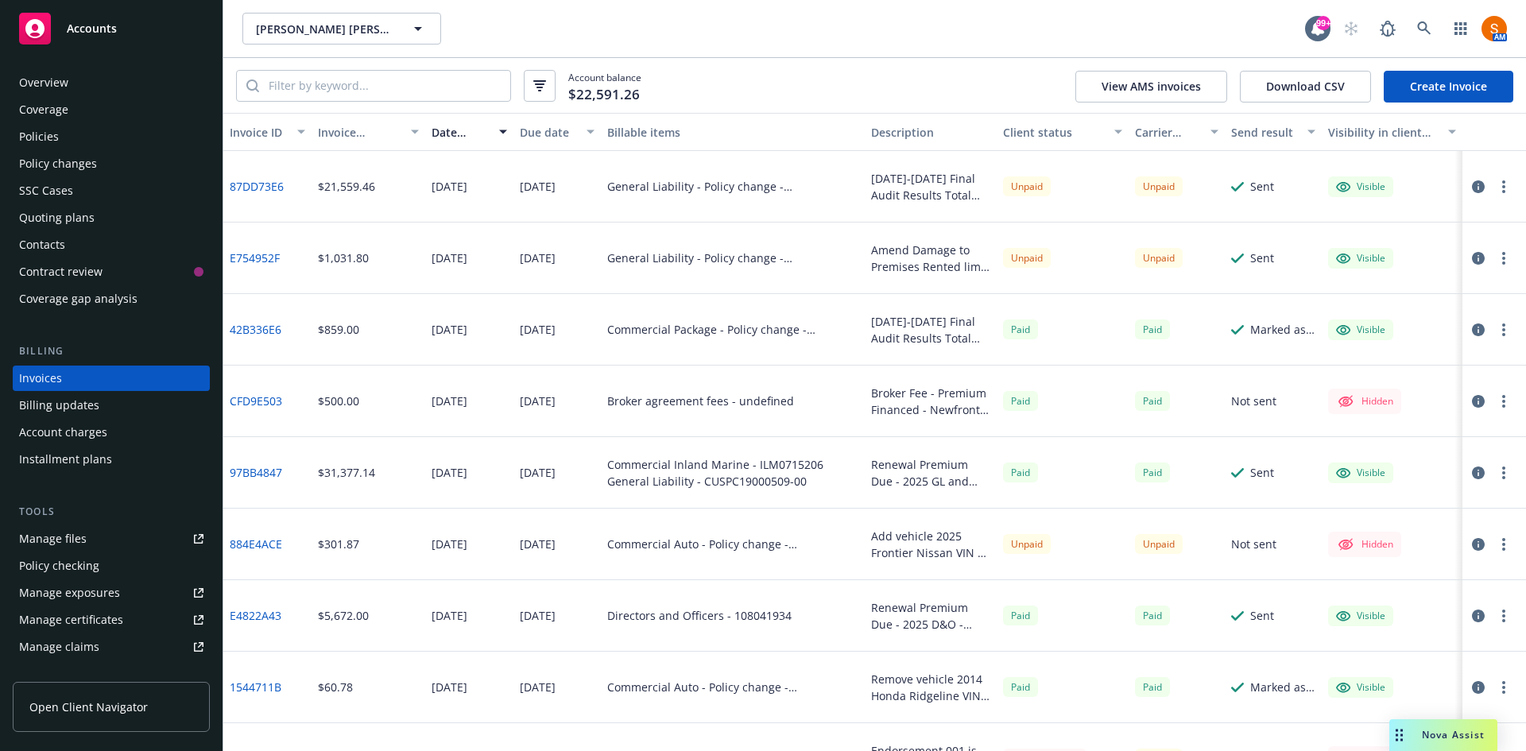
click at [1472, 184] on icon "button" at bounding box center [1478, 186] width 13 height 13
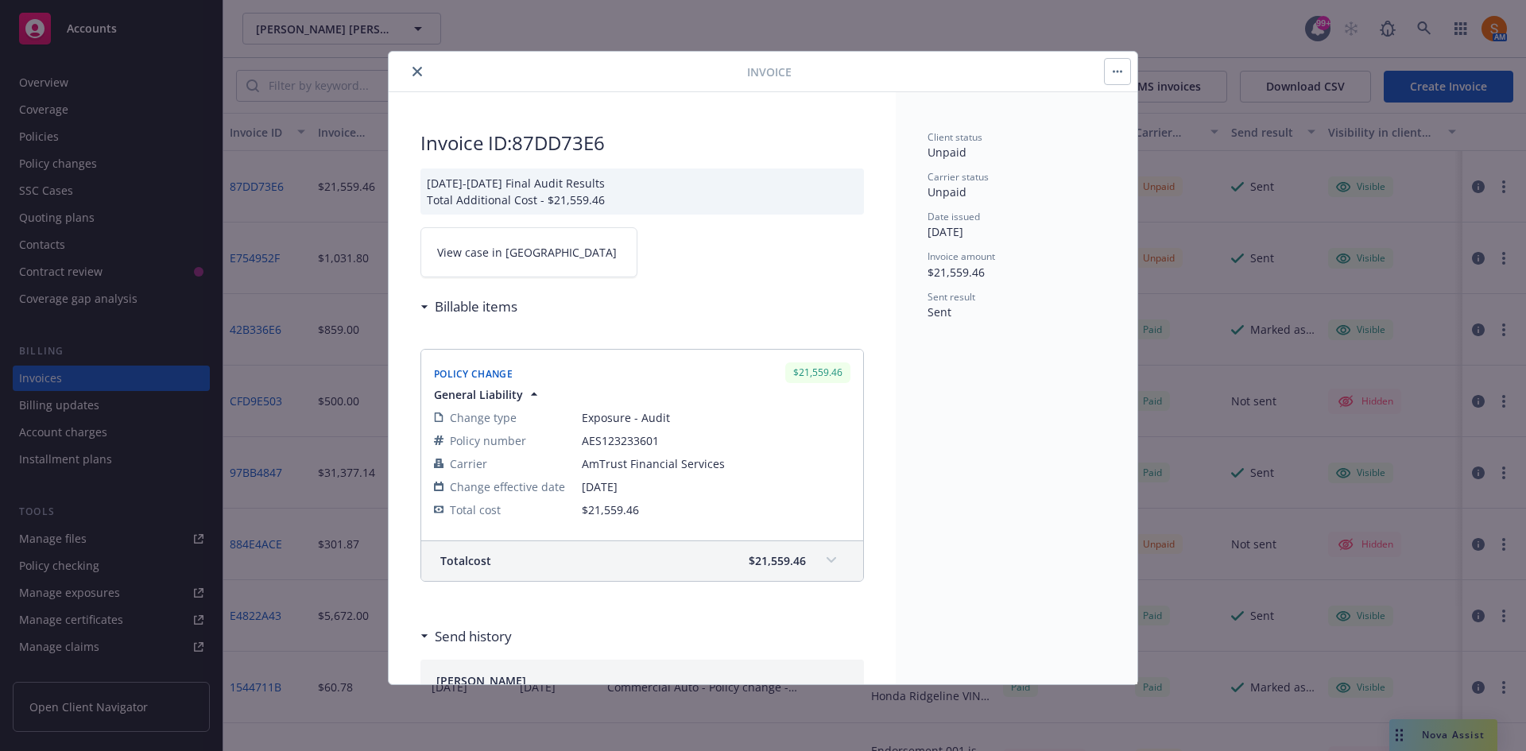
scroll to position [254, 0]
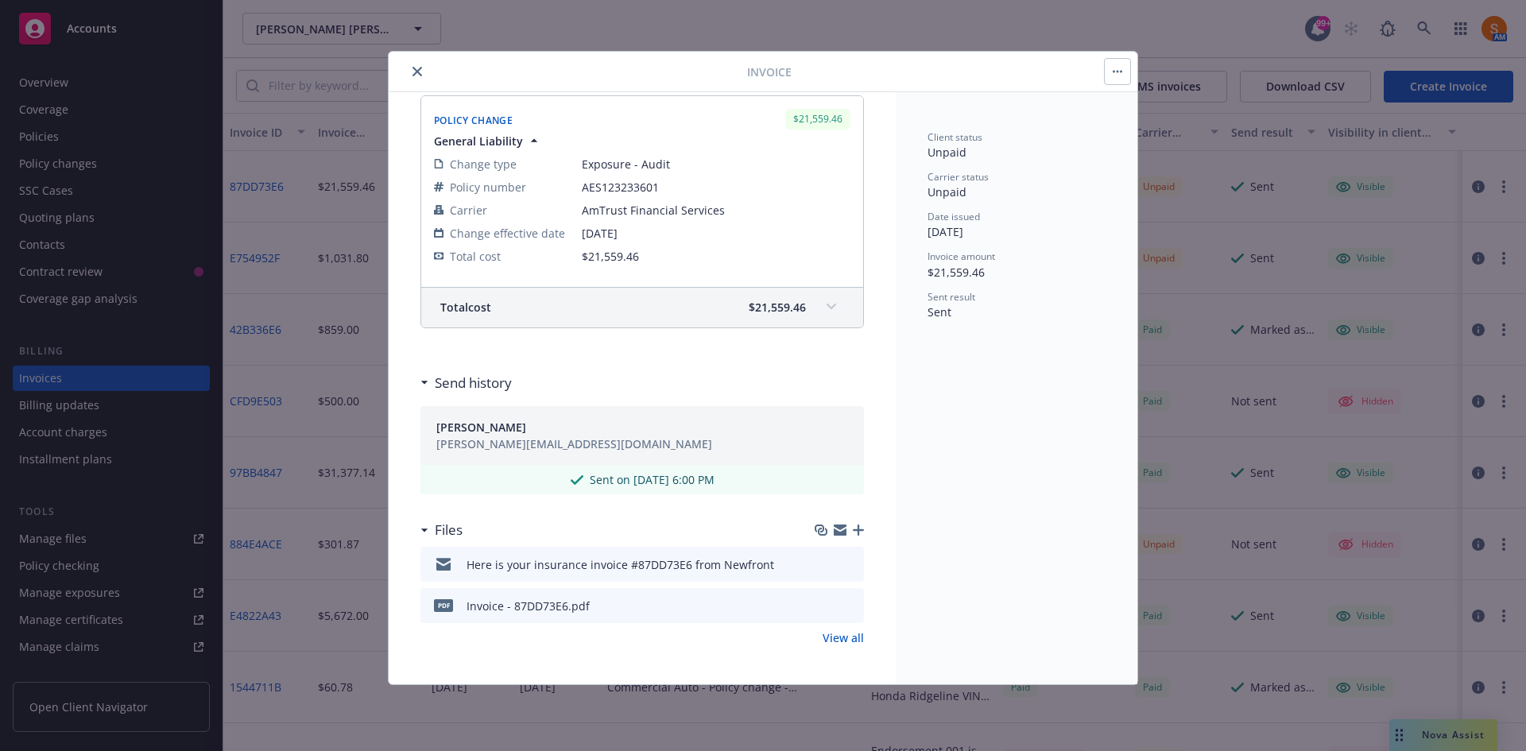
click at [842, 562] on icon "preview file" at bounding box center [849, 563] width 14 height 11
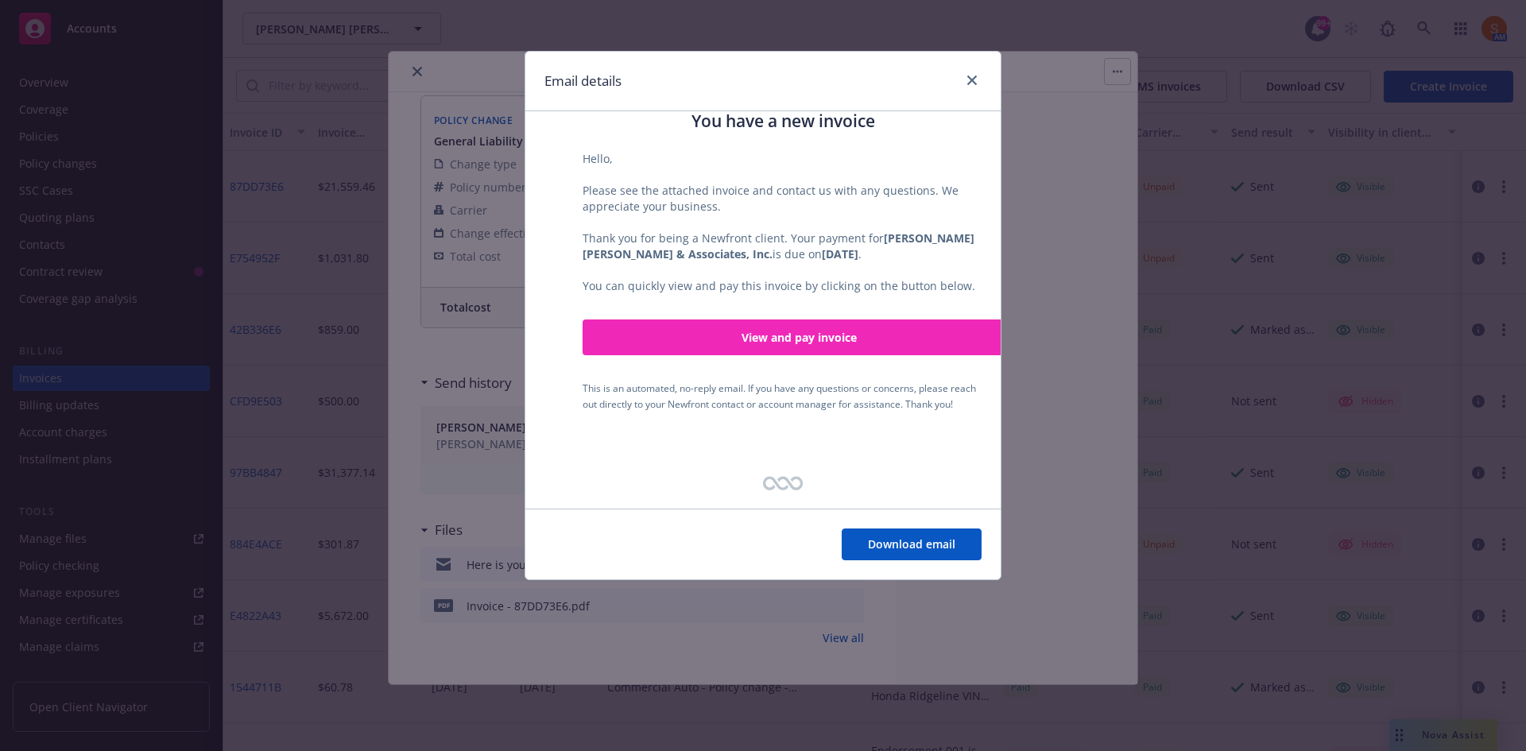
scroll to position [394, 0]
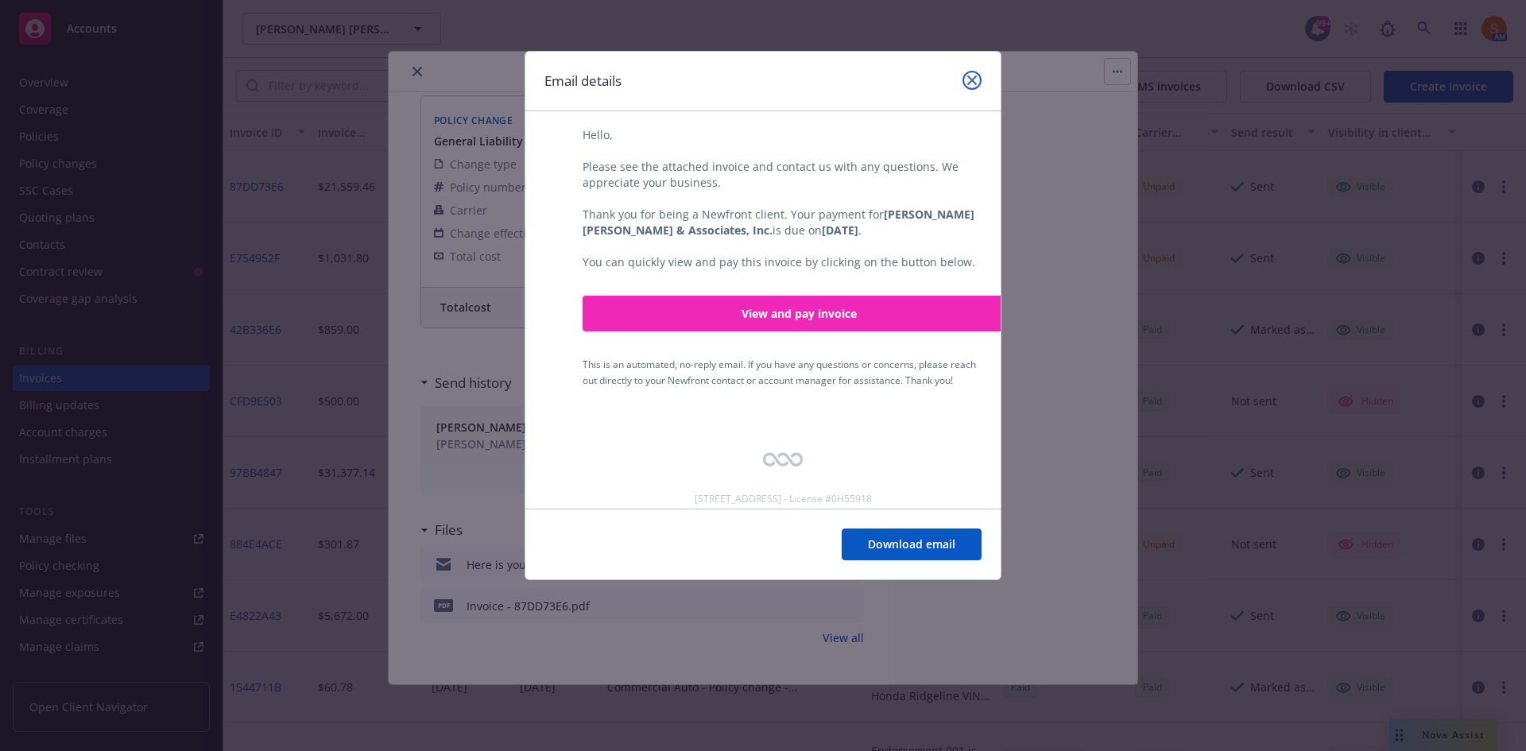
click at [971, 85] on link "close" at bounding box center [971, 80] width 19 height 19
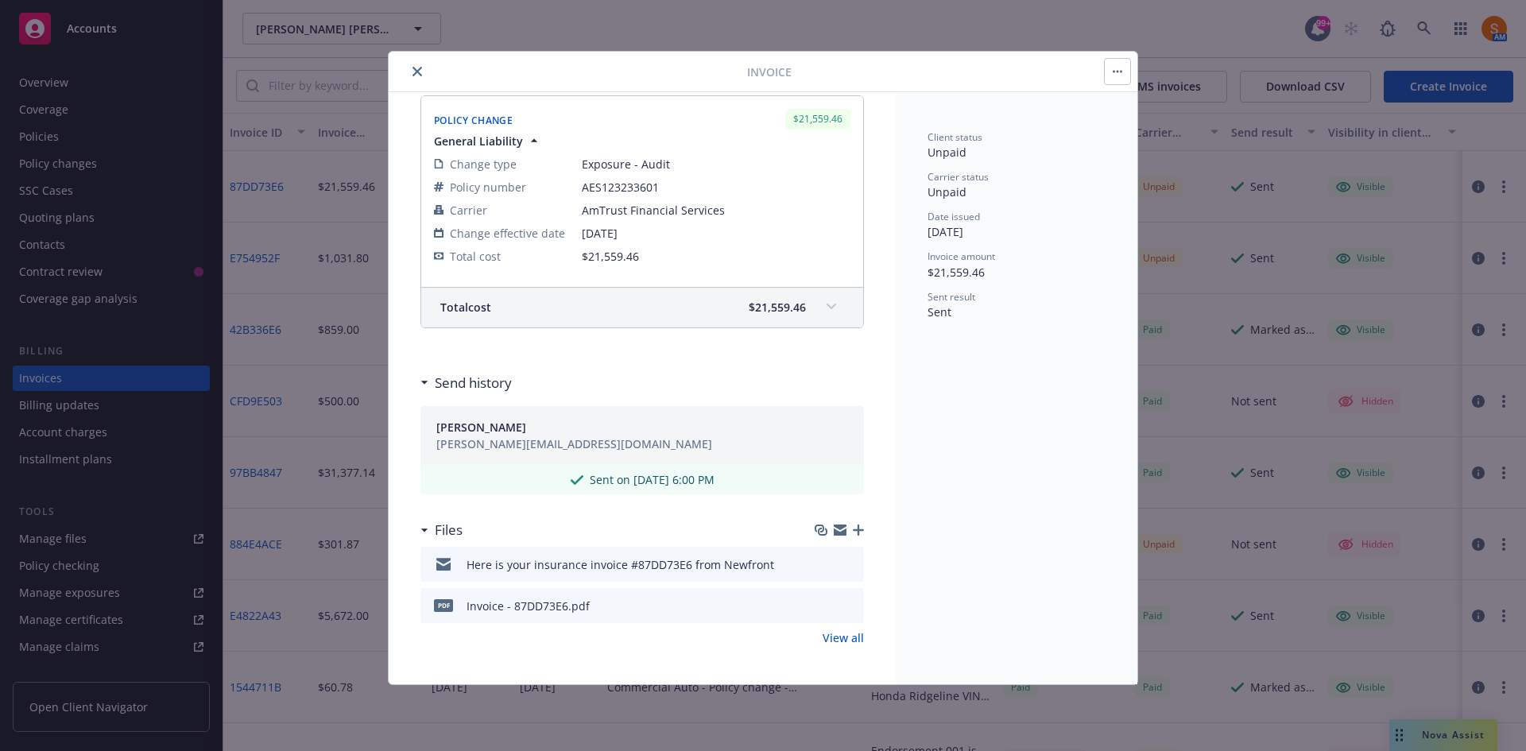
click at [823, 633] on link "View all" at bounding box center [843, 637] width 41 height 17
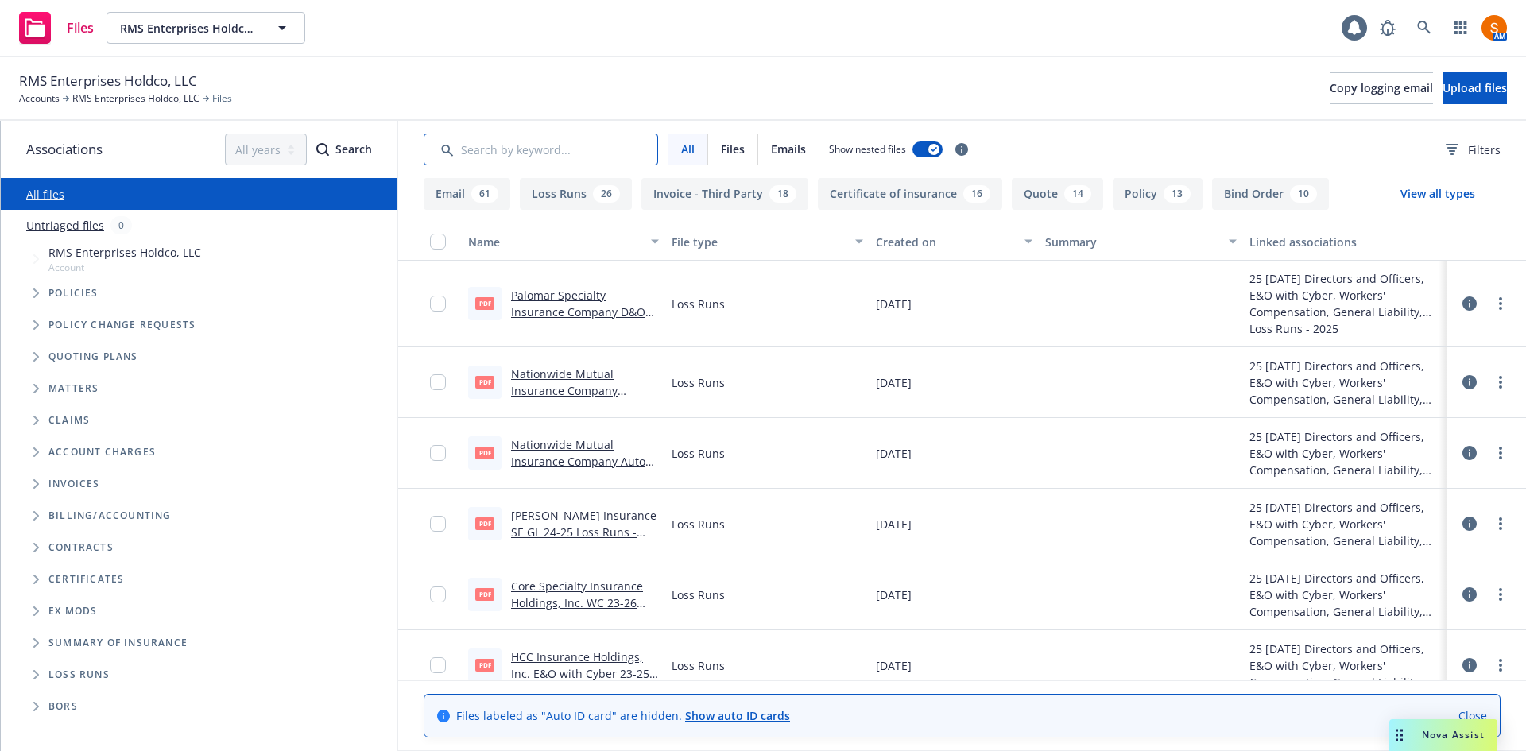
click at [550, 152] on input "Search by keyword..." at bounding box center [541, 150] width 234 height 32
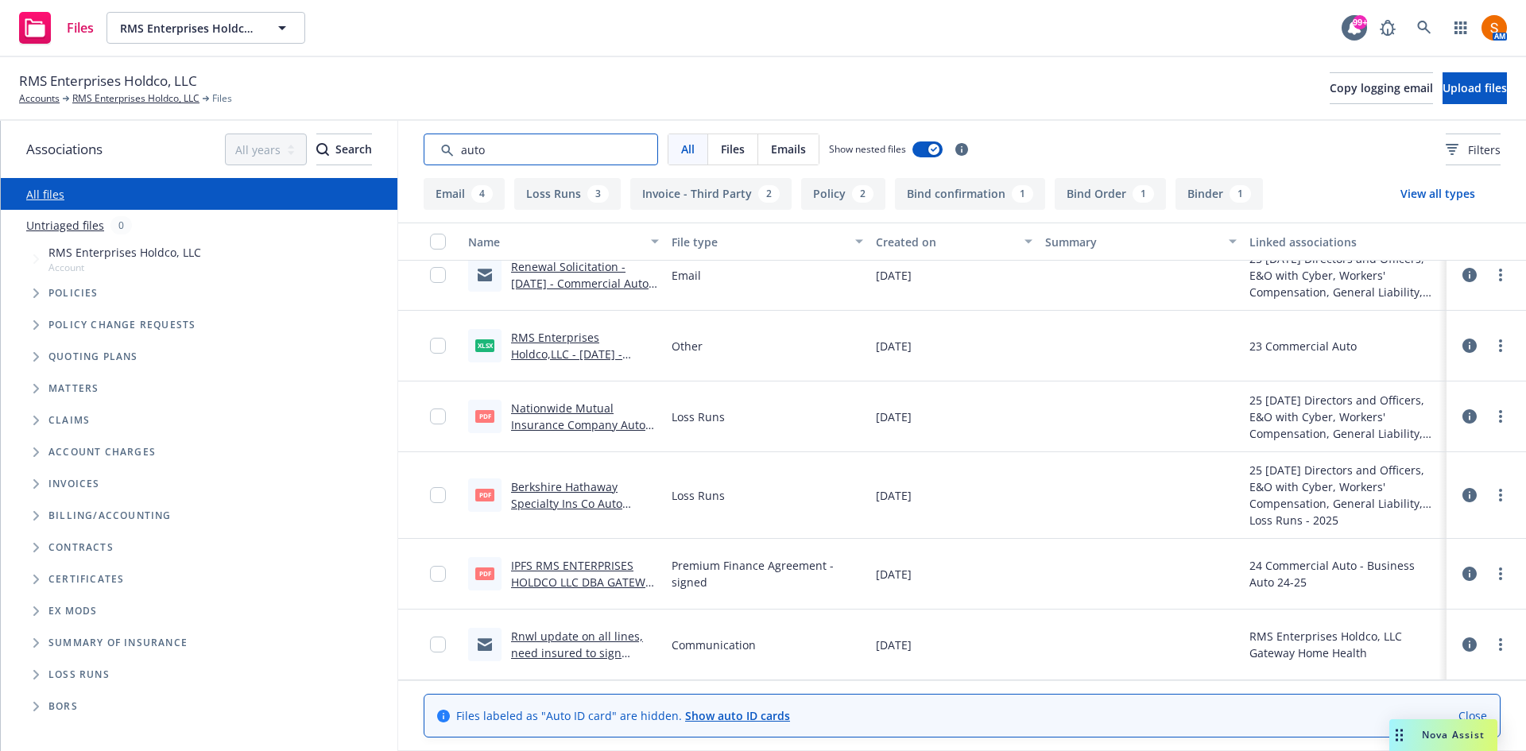
scroll to position [1000, 0]
click at [536, 146] on input "Search by keyword..." at bounding box center [541, 150] width 234 height 32
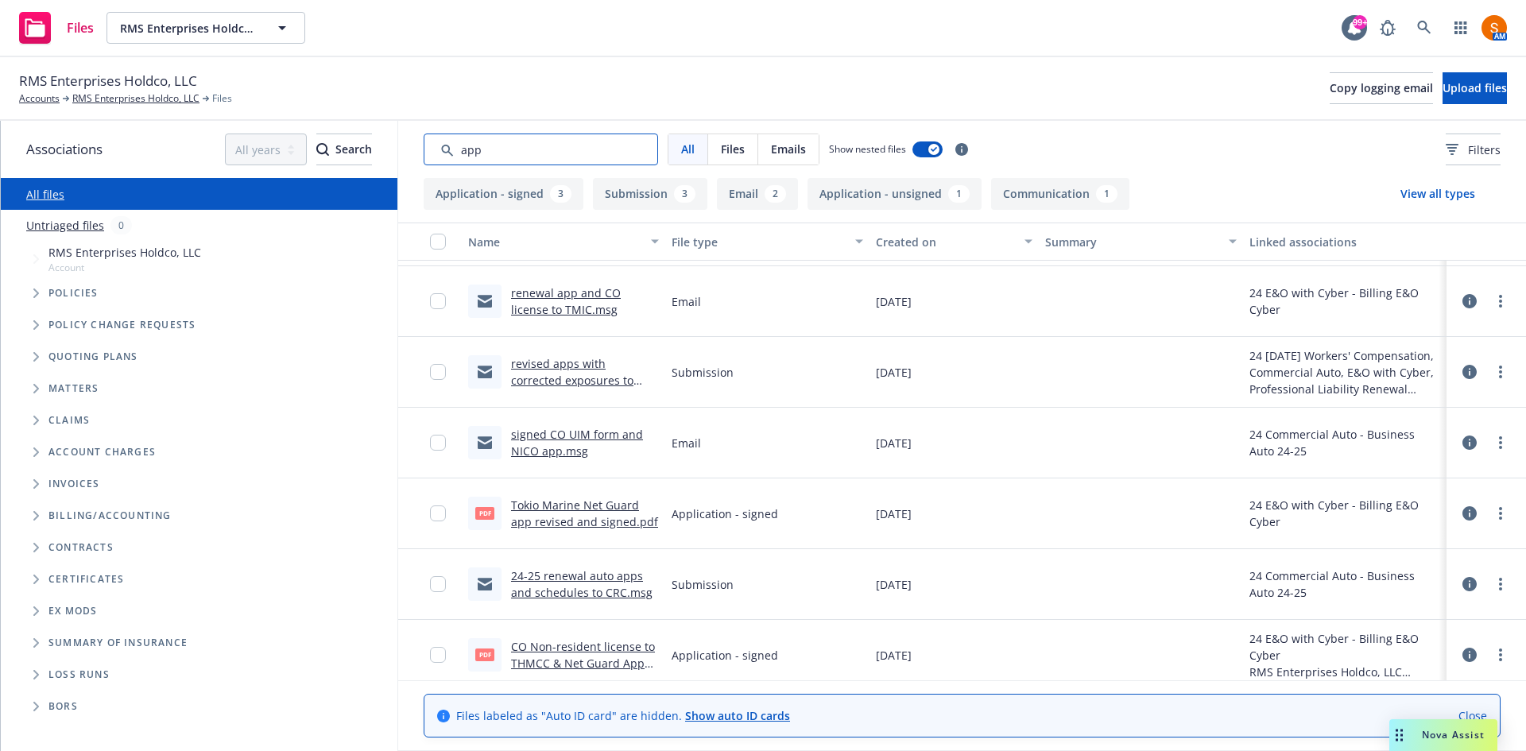
scroll to position [0, 0]
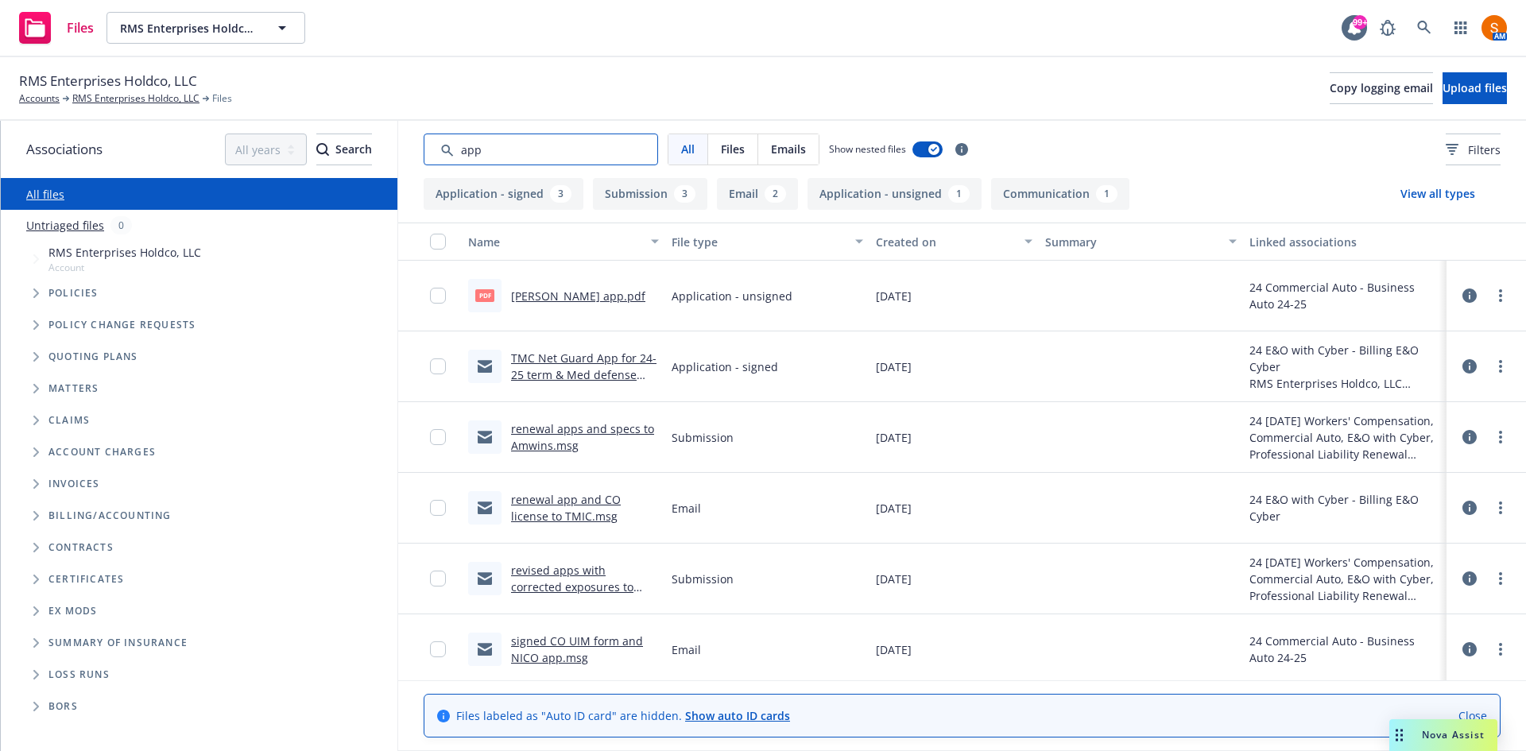
type input "app"
click at [535, 297] on link "[PERSON_NAME] app.pdf" at bounding box center [578, 295] width 134 height 15
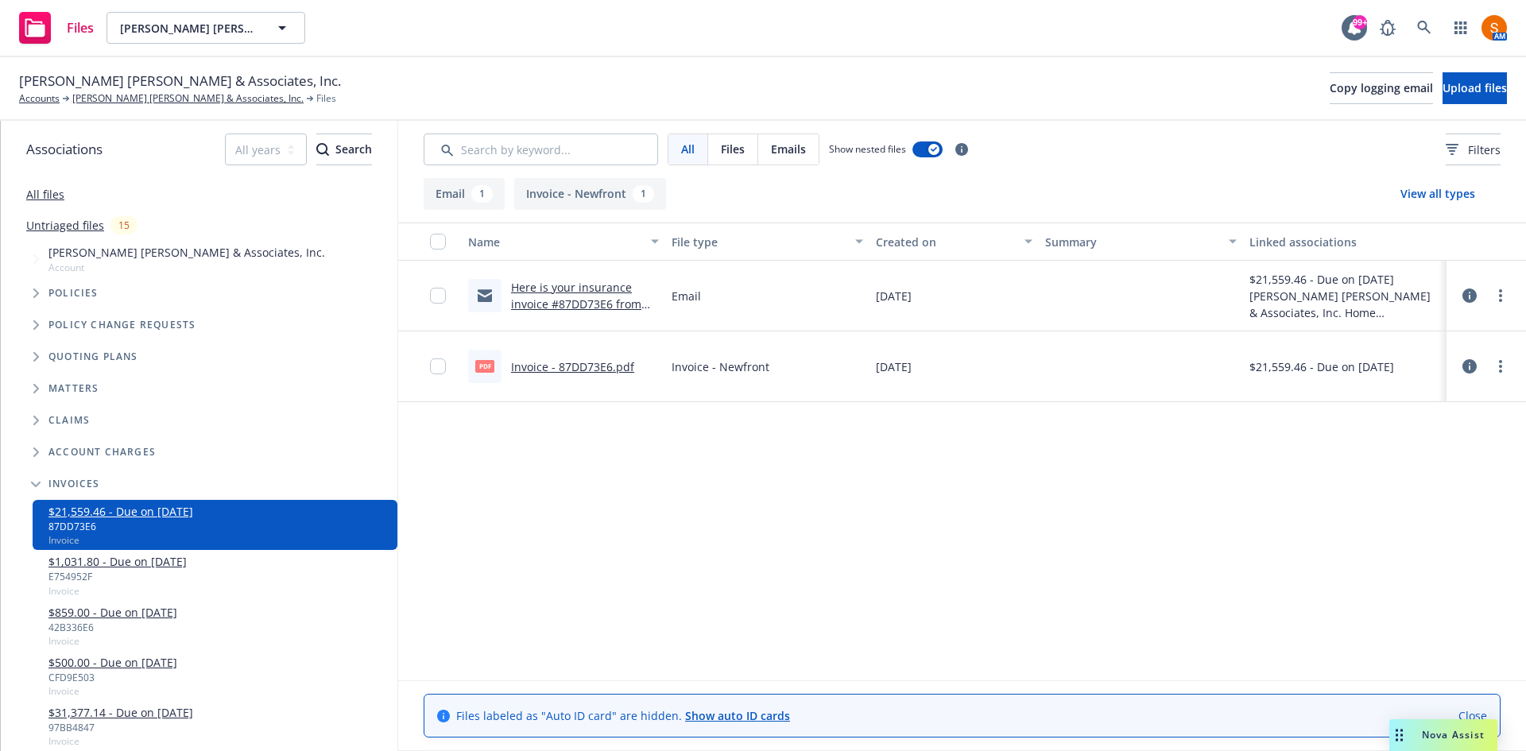
click at [65, 292] on span "Policies" at bounding box center [73, 293] width 50 height 10
click at [43, 294] on span "Tree Example" at bounding box center [35, 293] width 25 height 25
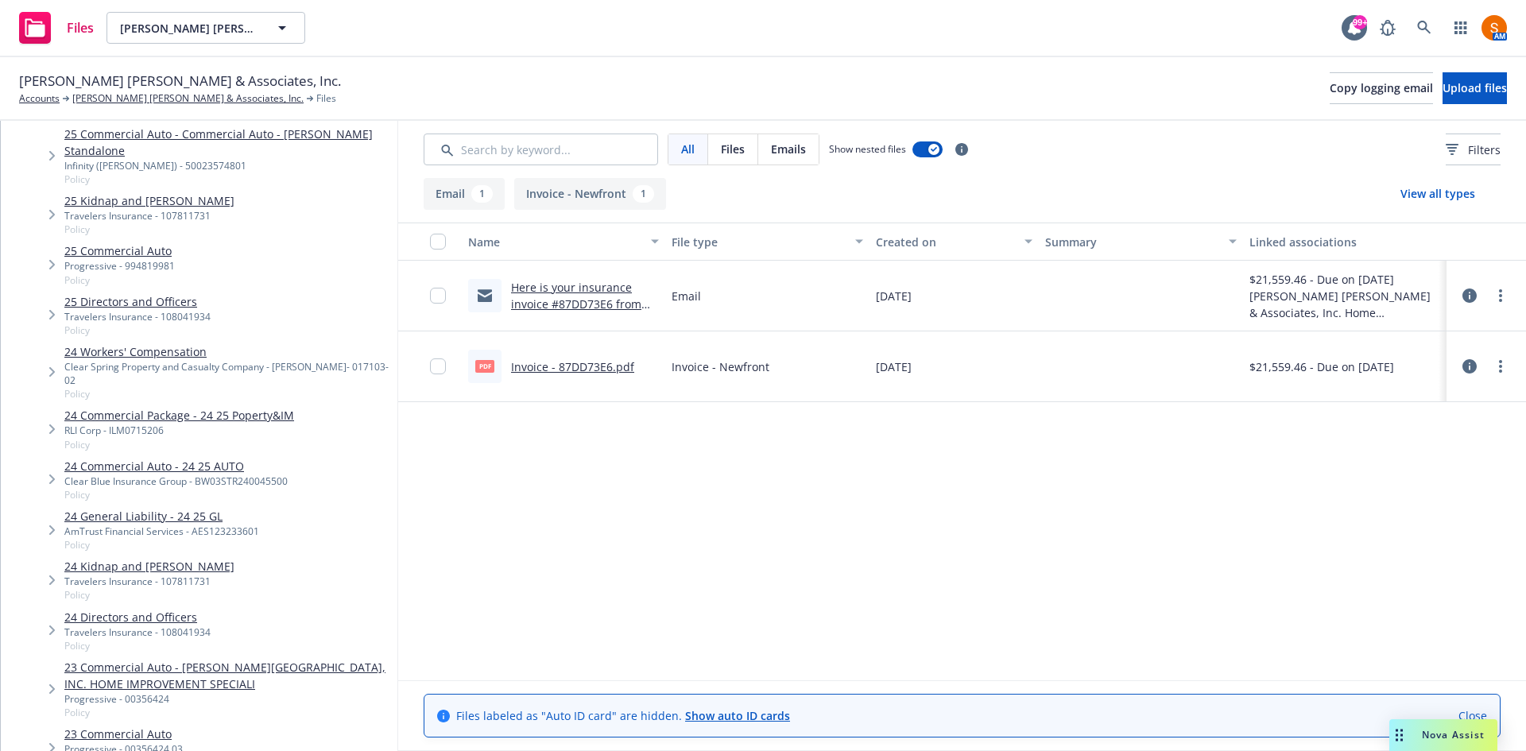
scroll to position [523, 0]
click at [185, 507] on link "24 General Liability - 24 25 GL" at bounding box center [161, 515] width 195 height 17
